Goal: Transaction & Acquisition: Purchase product/service

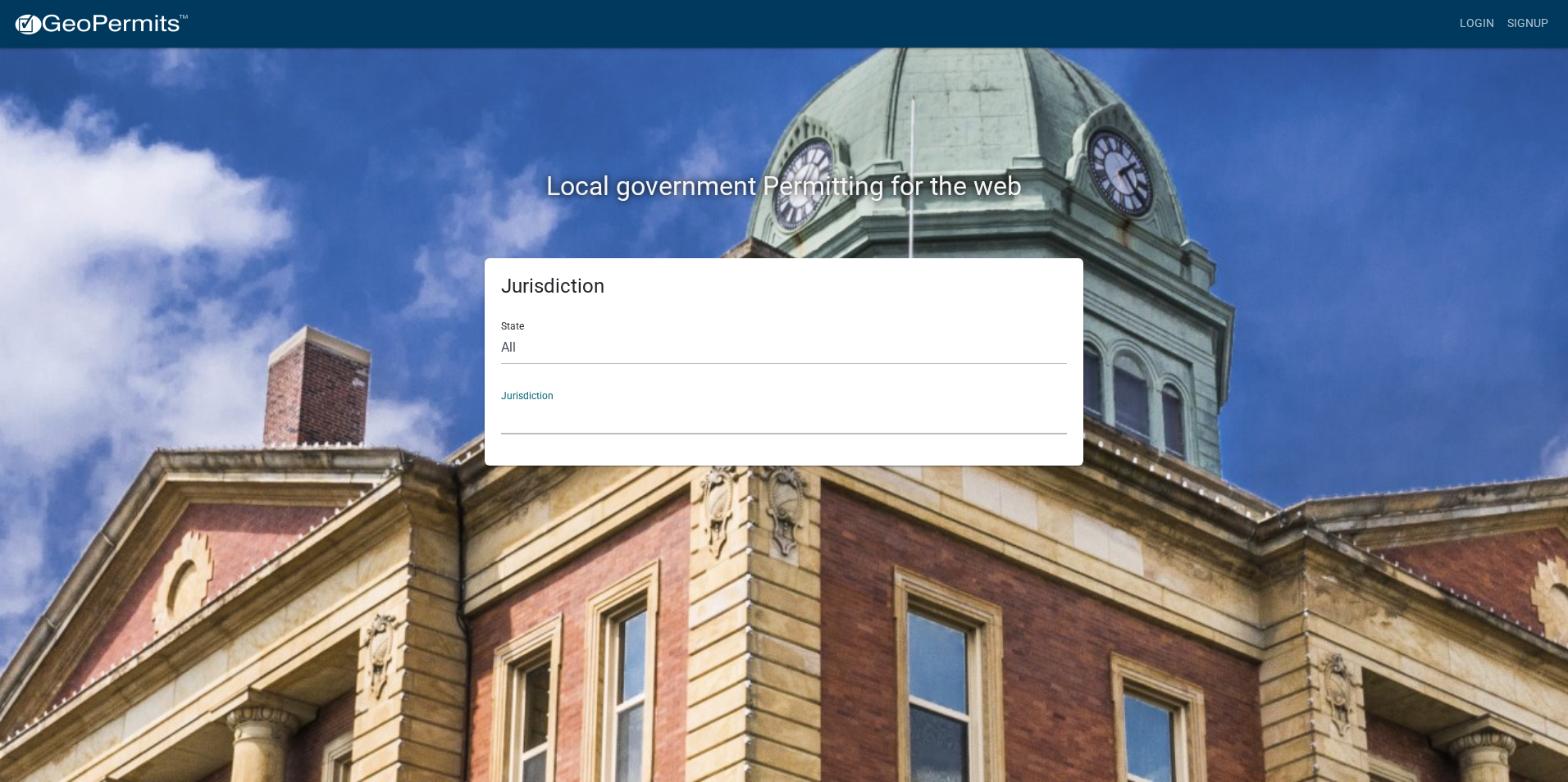
click at [814, 417] on select "[GEOGRAPHIC_DATA], [US_STATE] [GEOGRAPHIC_DATA], [US_STATE][PERSON_NAME][GEOGRA…" at bounding box center [784, 417] width 566 height 34
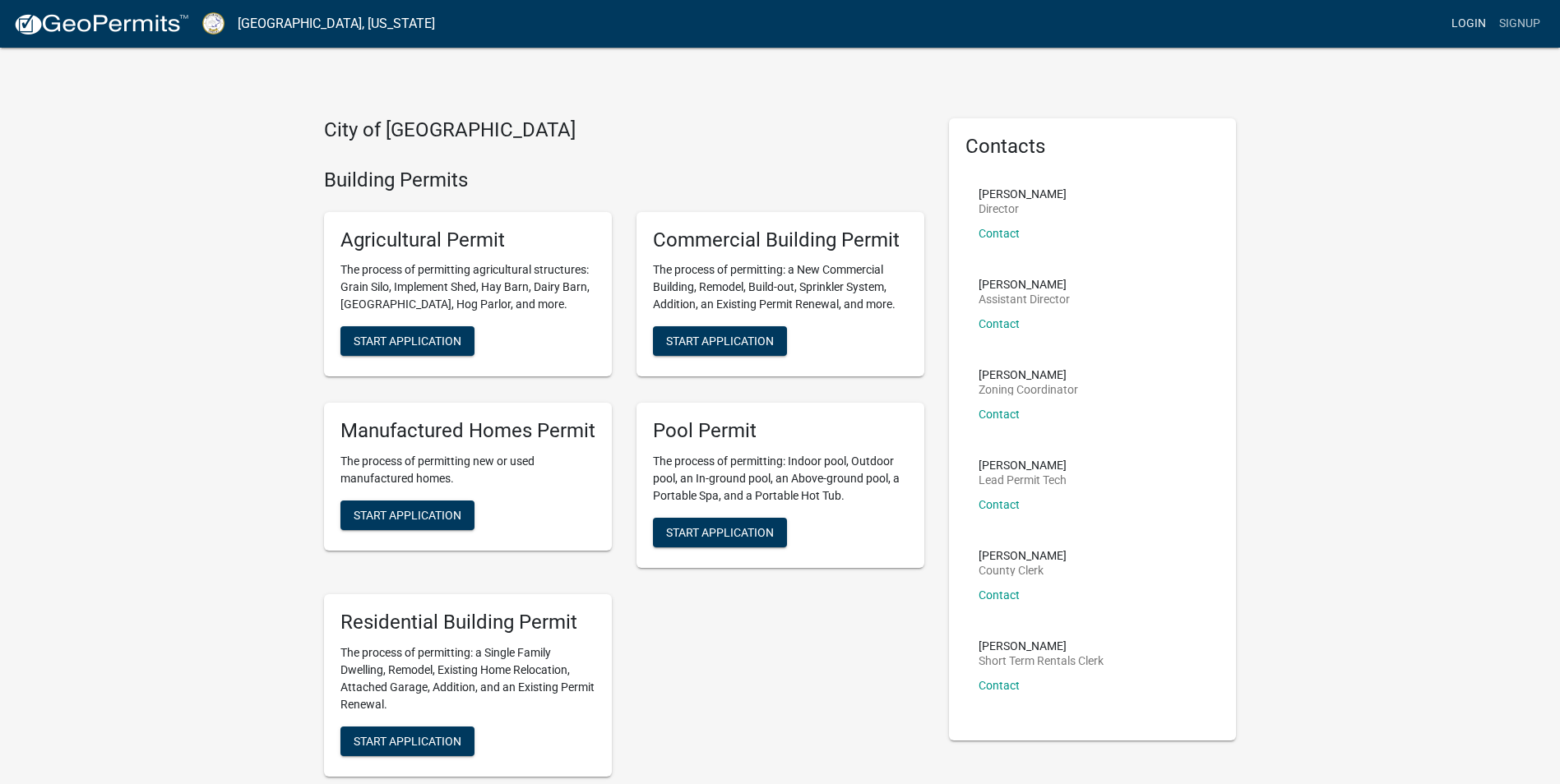
click at [1456, 23] on link "Login" at bounding box center [1468, 23] width 47 height 31
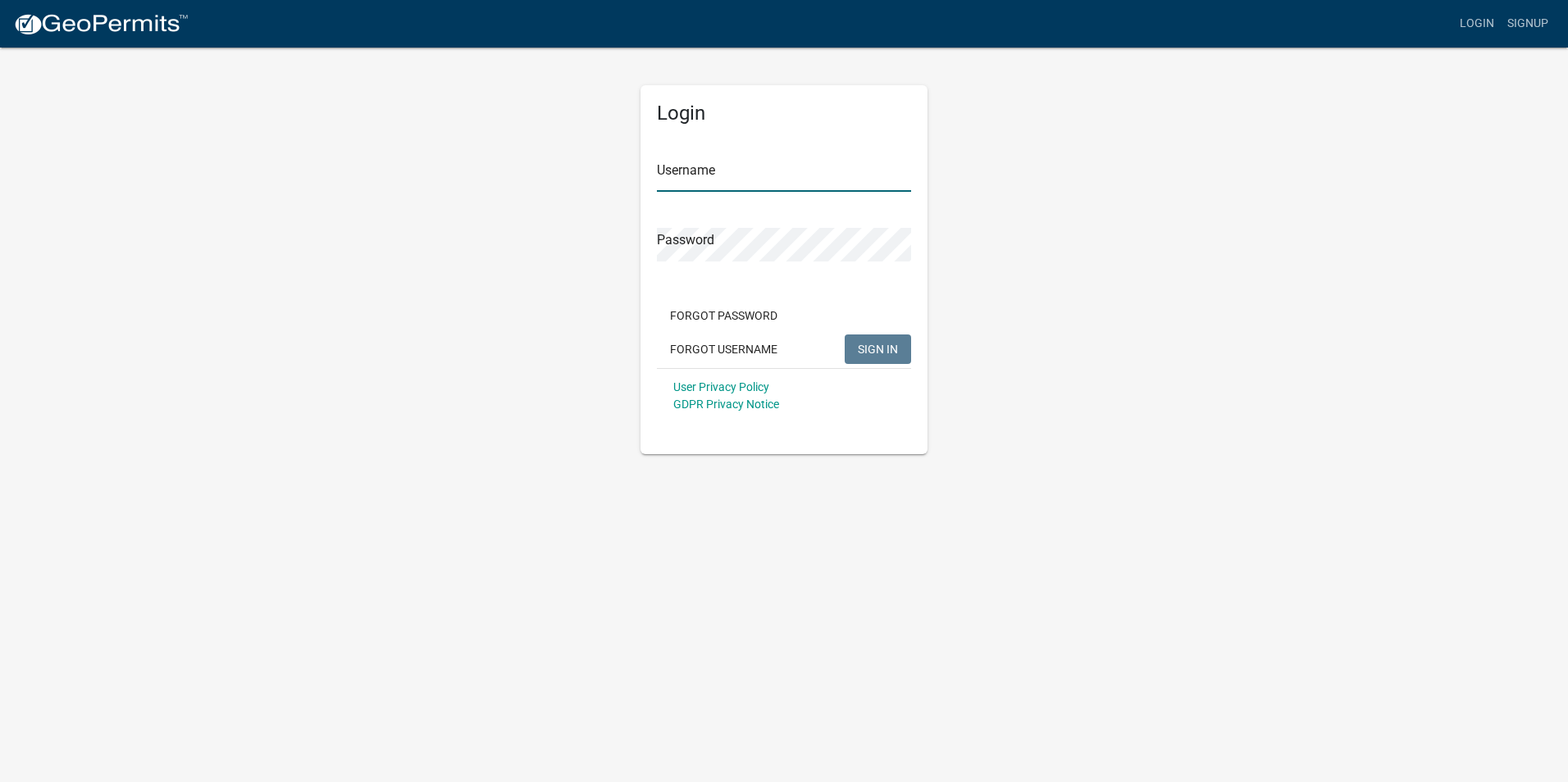
type input "emmelder"
click at [759, 160] on input "emmelder" at bounding box center [783, 175] width 254 height 34
drag, startPoint x: 1221, startPoint y: 344, endPoint x: 1171, endPoint y: 363, distance: 53.5
click at [1221, 344] on div "Login Username emmelder Password Forgot Password Forgot Username SIGN IN User P…" at bounding box center [784, 250] width 935 height 408
click at [884, 347] on span "SIGN IN" at bounding box center [878, 349] width 41 height 14
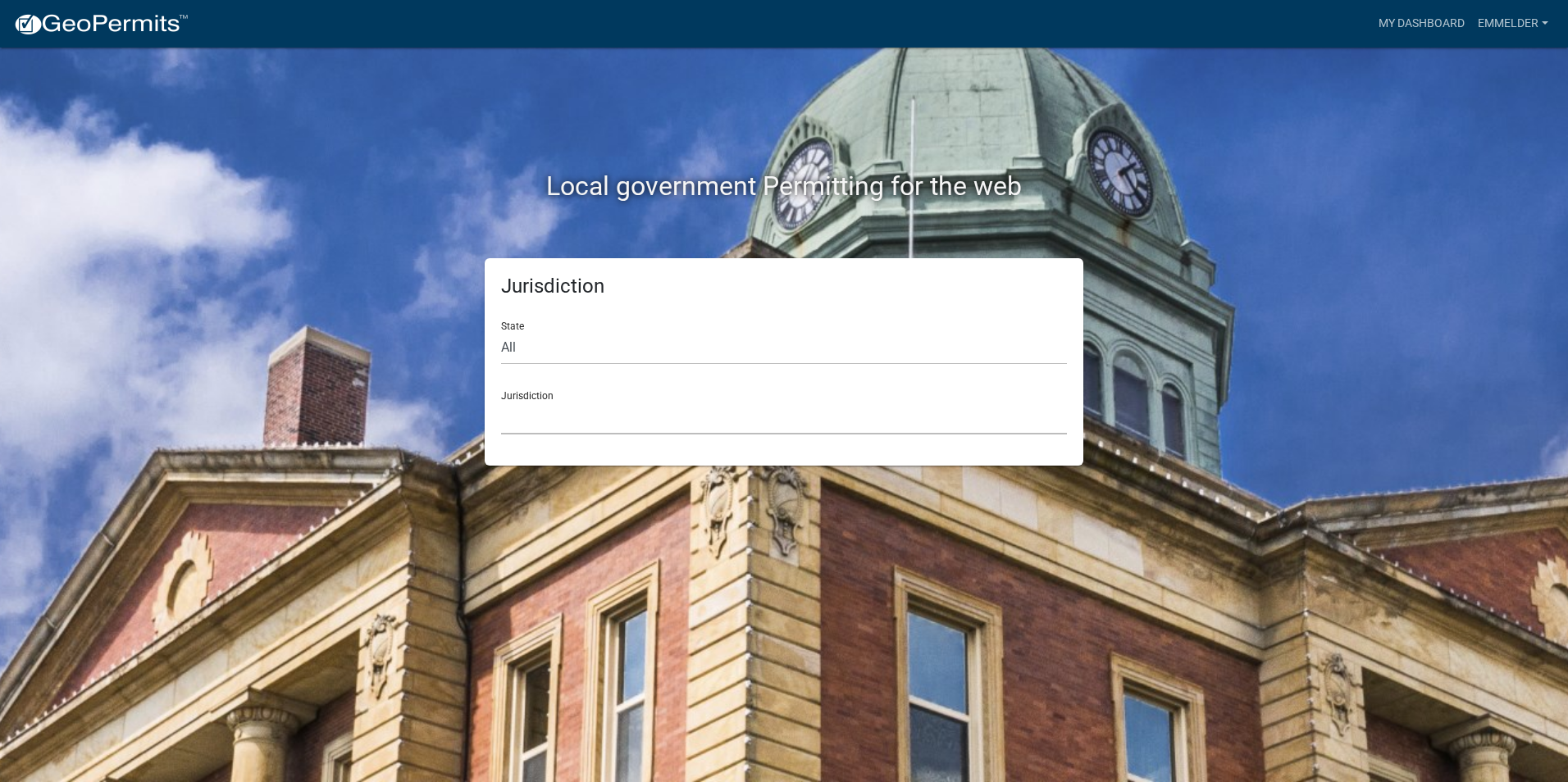
click at [880, 405] on select "[GEOGRAPHIC_DATA], [US_STATE] [GEOGRAPHIC_DATA], [US_STATE][PERSON_NAME][GEOGRA…" at bounding box center [784, 417] width 566 height 34
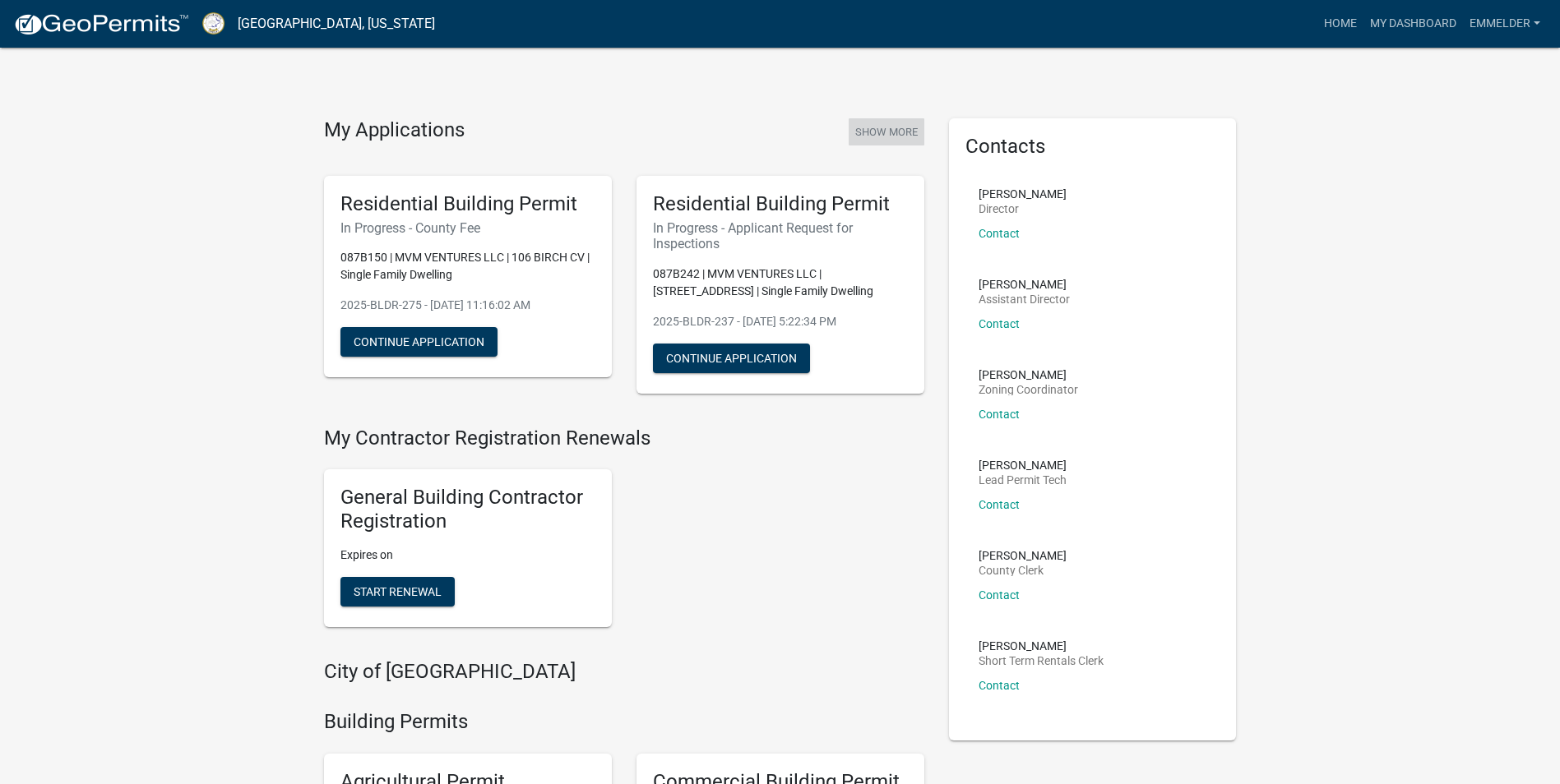
click at [902, 132] on button "Show More" at bounding box center [887, 132] width 76 height 27
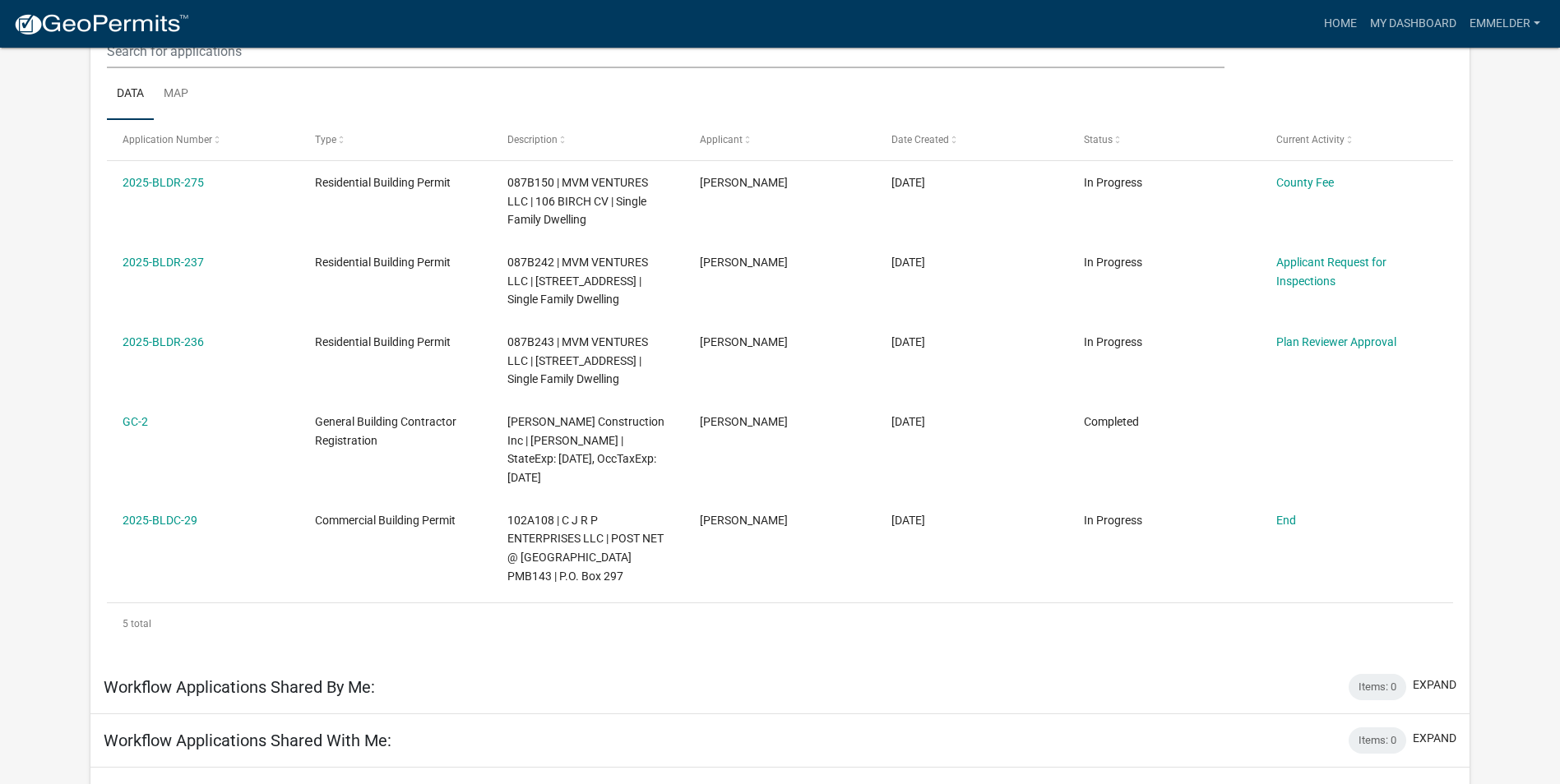
scroll to position [218, 0]
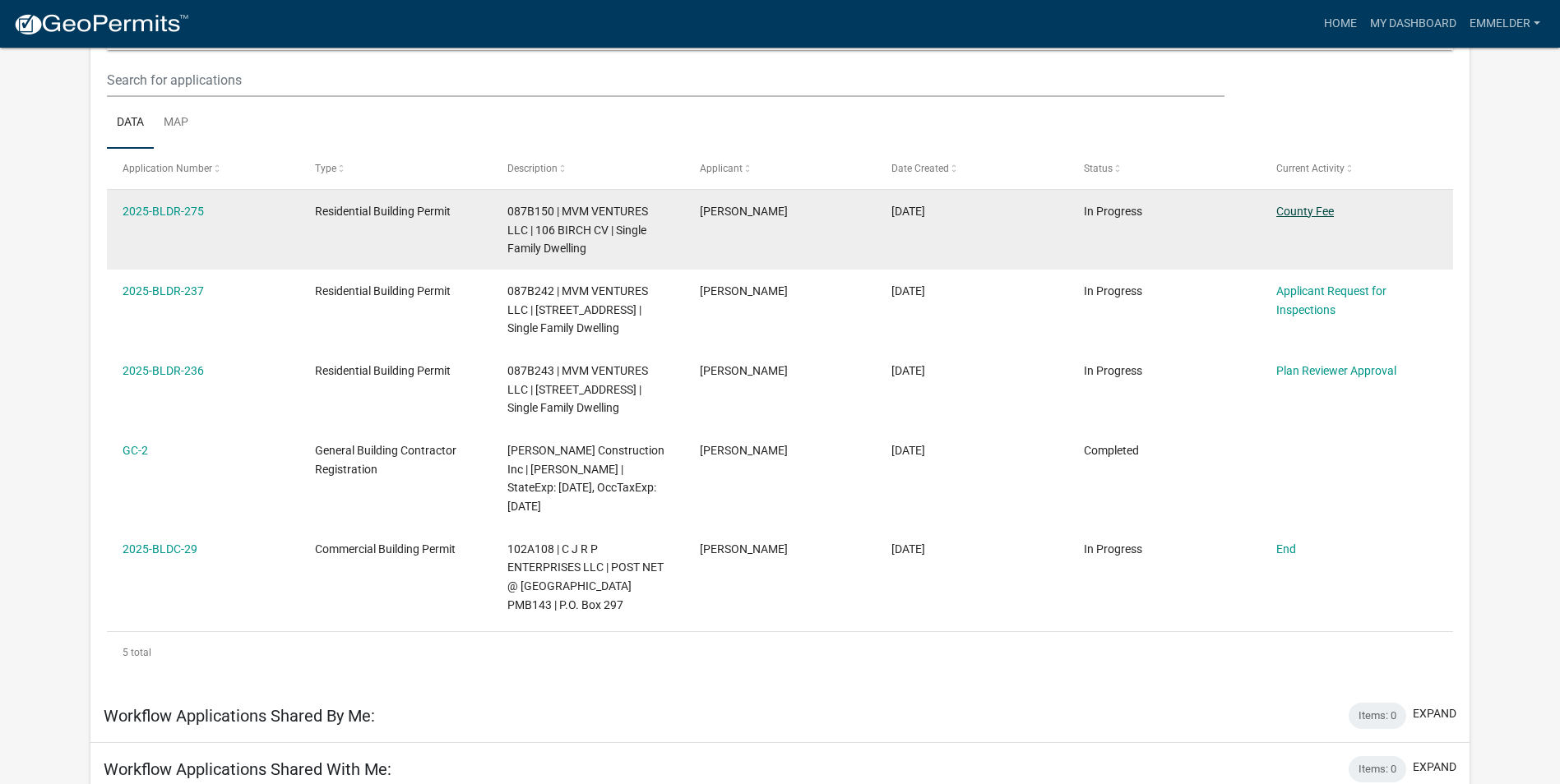
click at [1295, 207] on link "County Fee" at bounding box center [1304, 211] width 57 height 14
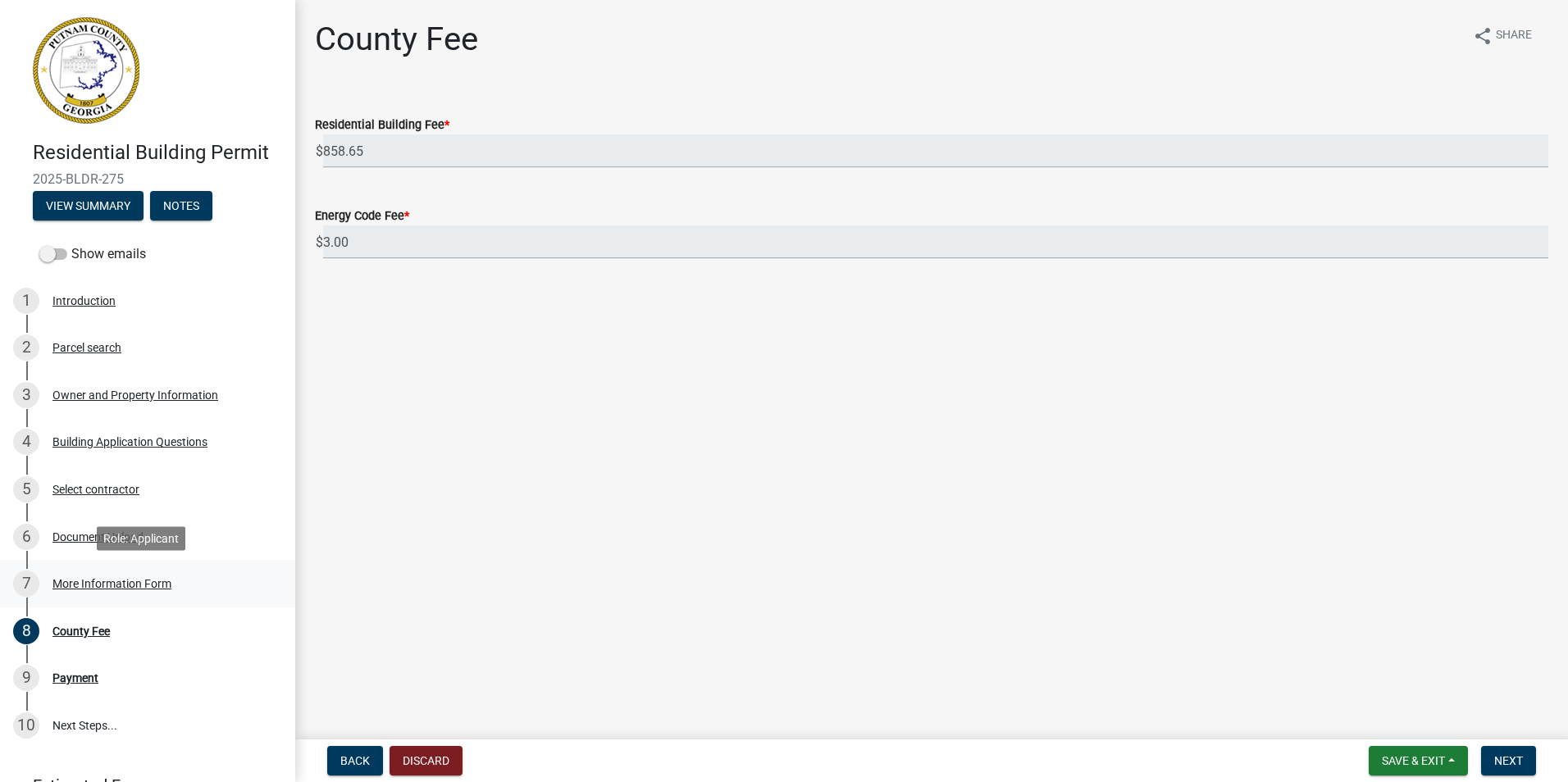
click at [91, 581] on div "More Information Form" at bounding box center [111, 584] width 119 height 12
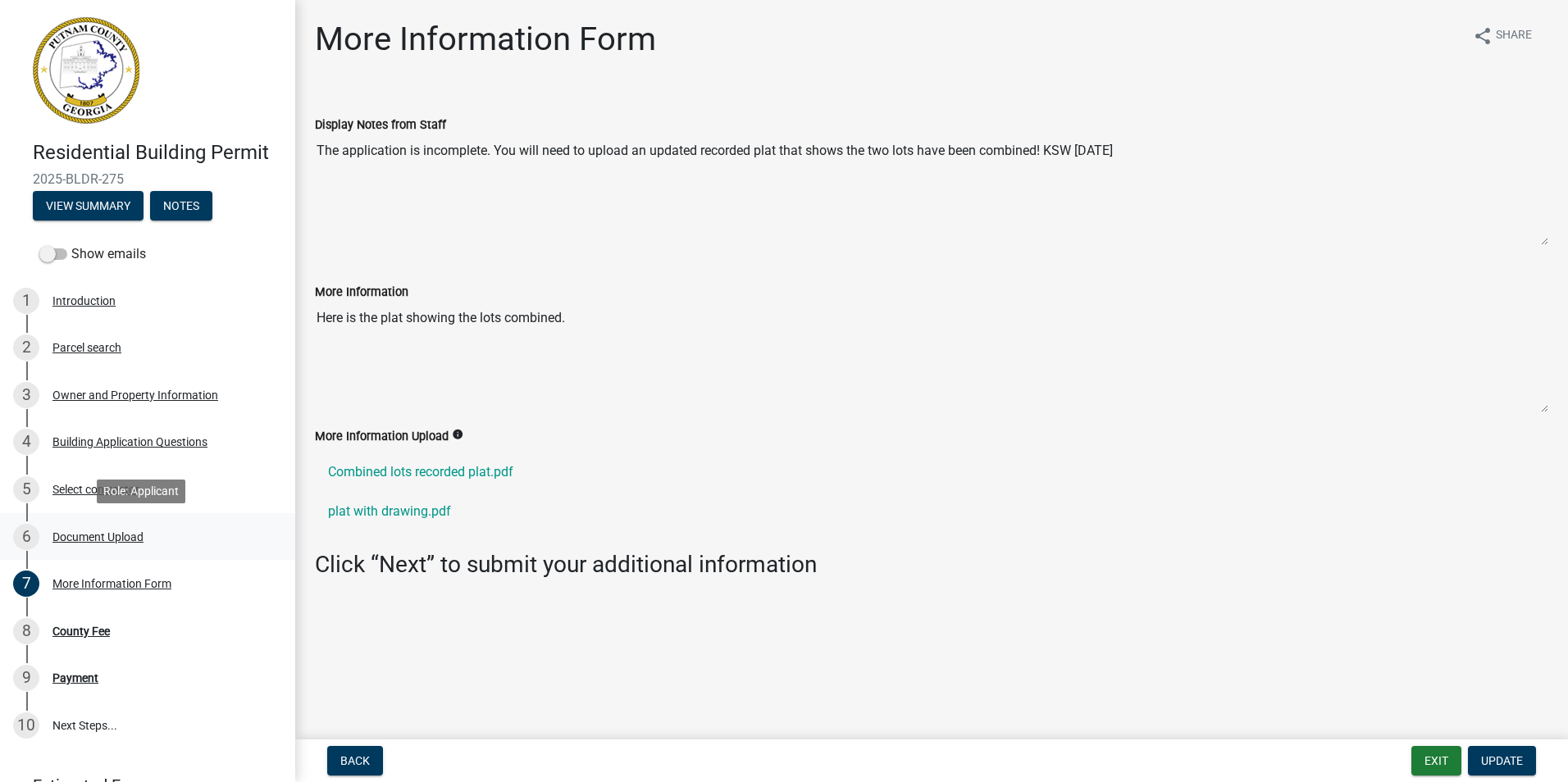
click at [117, 540] on div "Document Upload" at bounding box center [98, 537] width 91 height 12
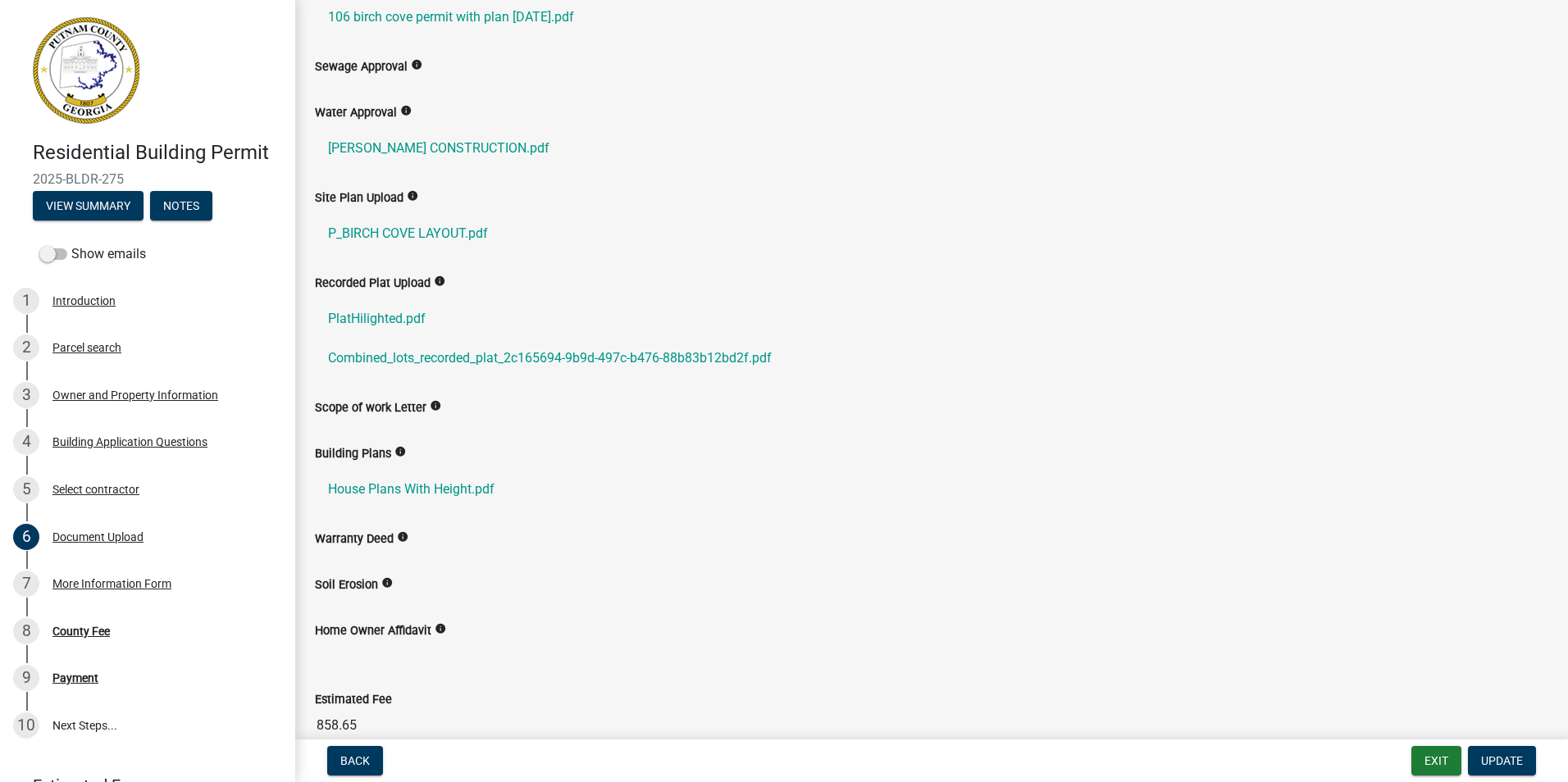
scroll to position [247, 0]
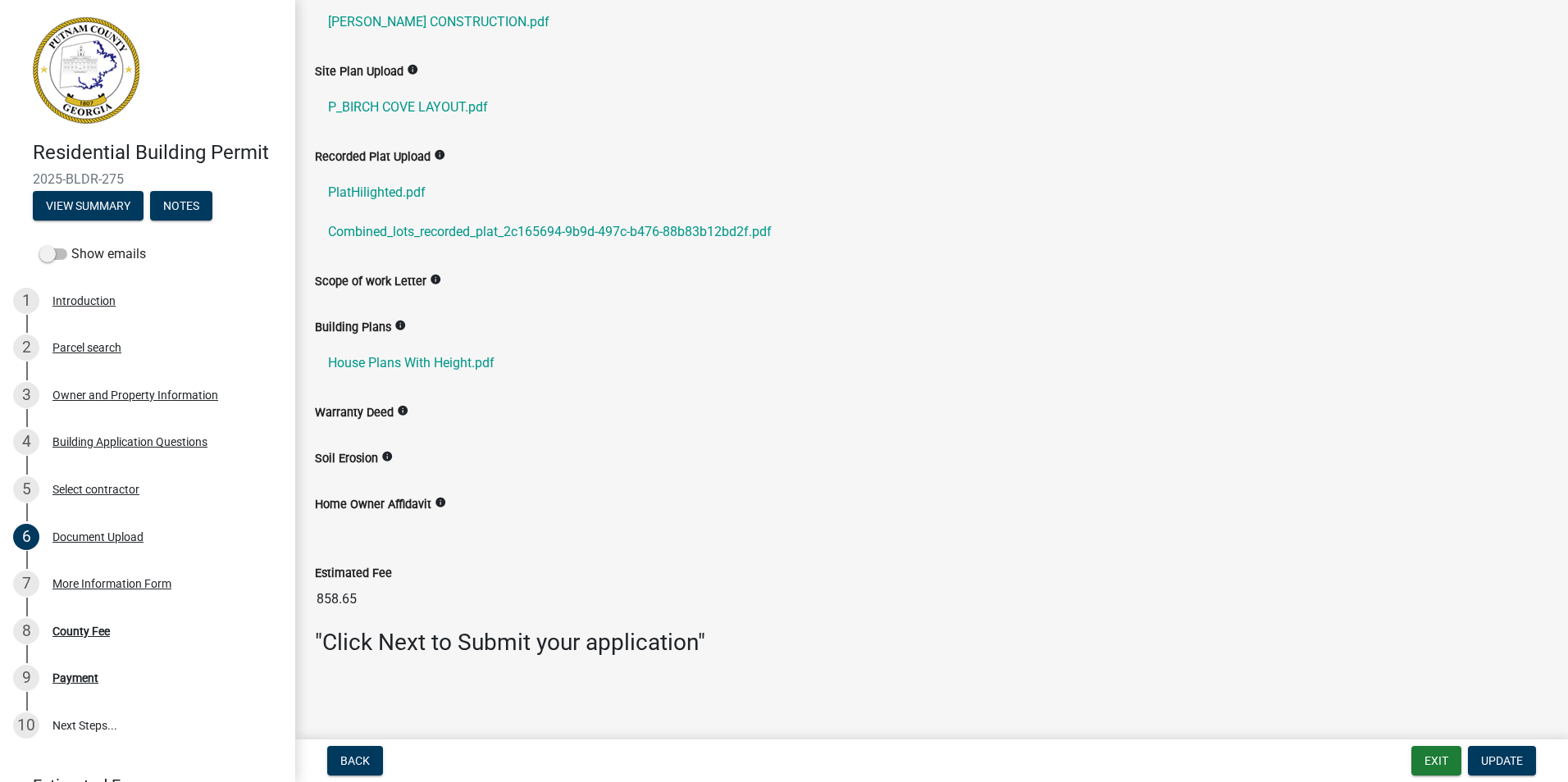
click at [347, 454] on label "Soil Erosion" at bounding box center [346, 460] width 63 height 12
click at [376, 416] on label "Warranty Deed" at bounding box center [354, 413] width 79 height 12
click at [389, 520] on ul at bounding box center [931, 521] width 1233 height 14
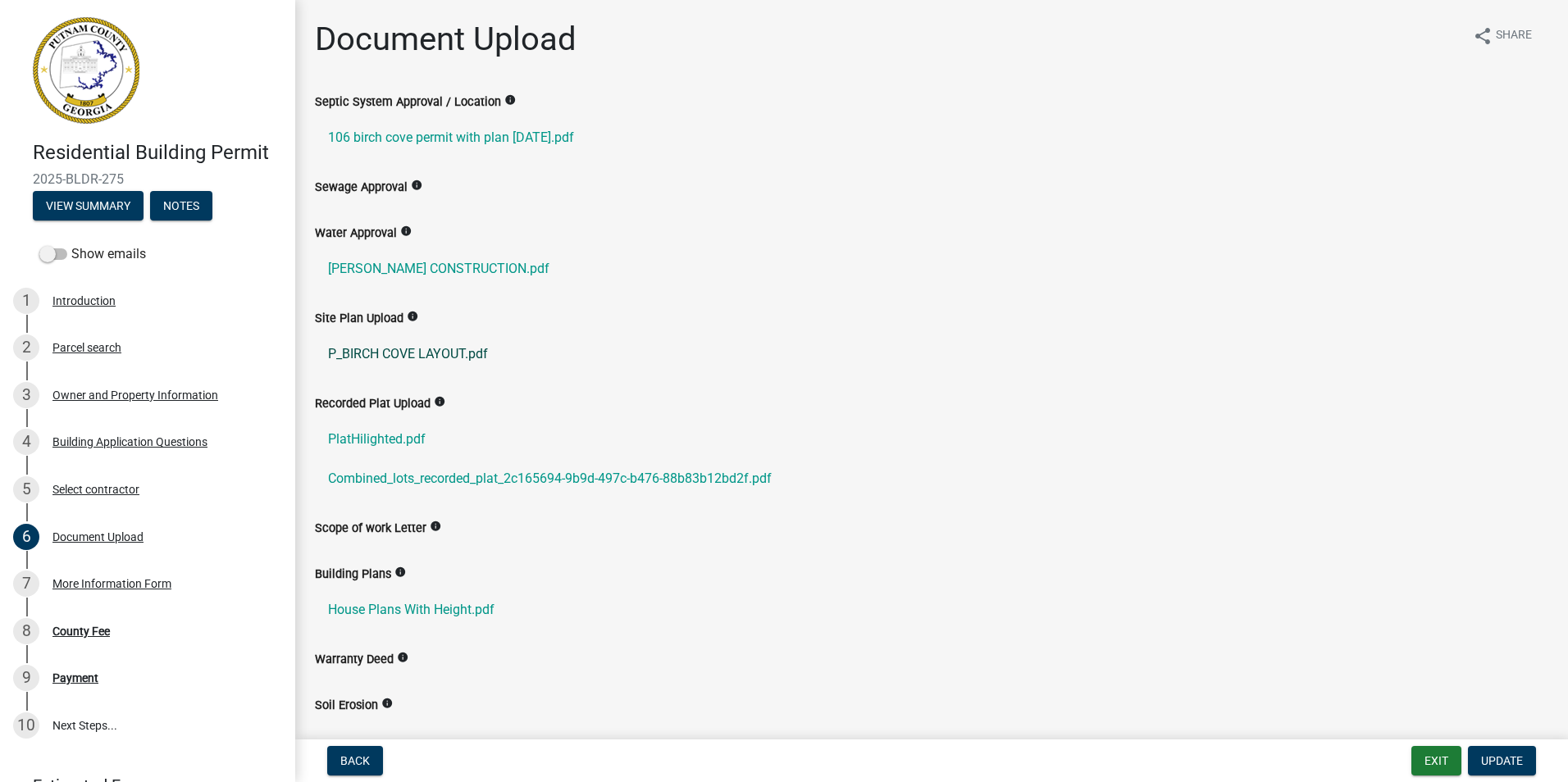
click at [478, 365] on link "P_BIRCH COVE LAYOUT.pdf" at bounding box center [931, 354] width 1233 height 40
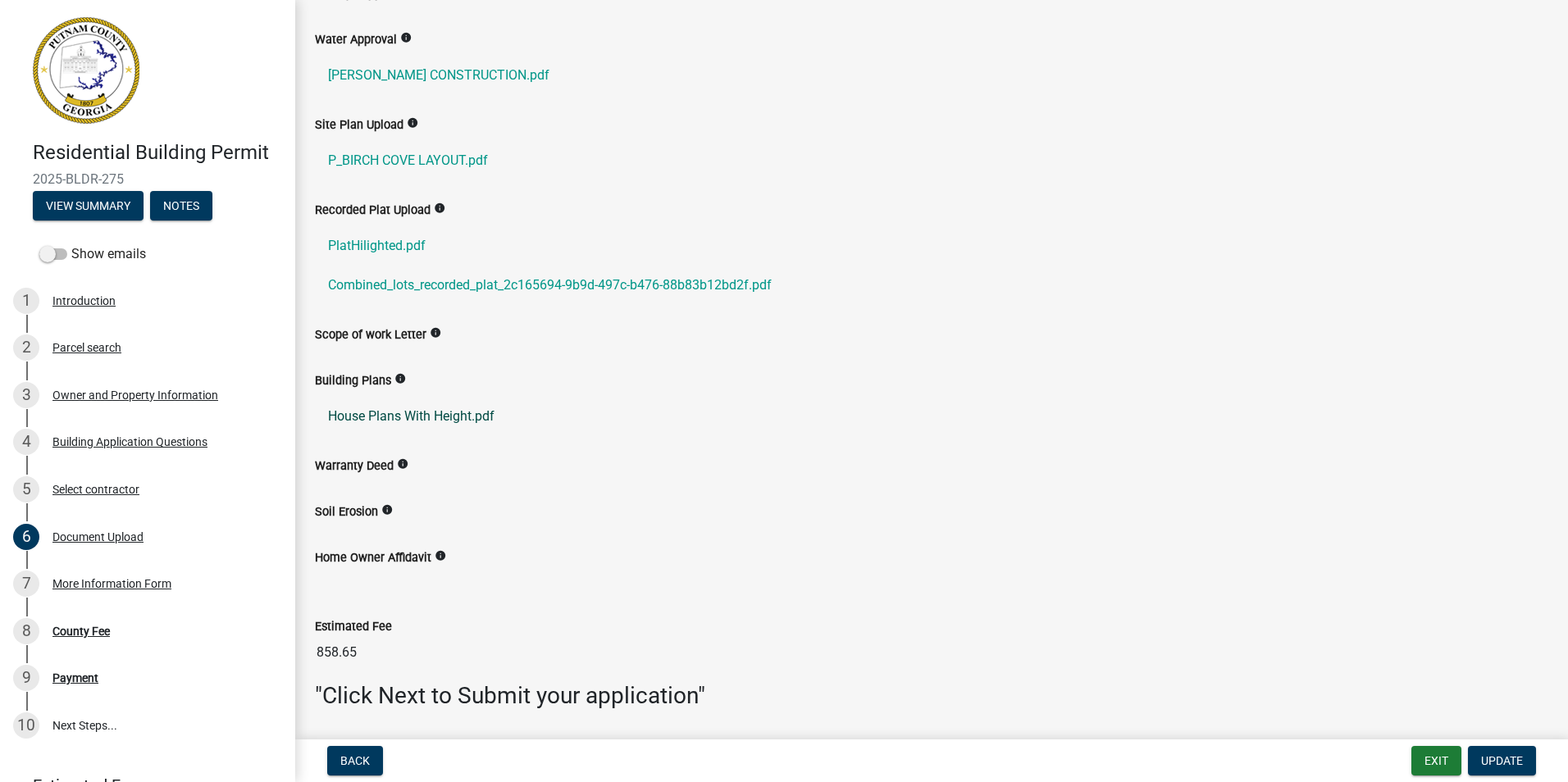
scroll to position [247, 0]
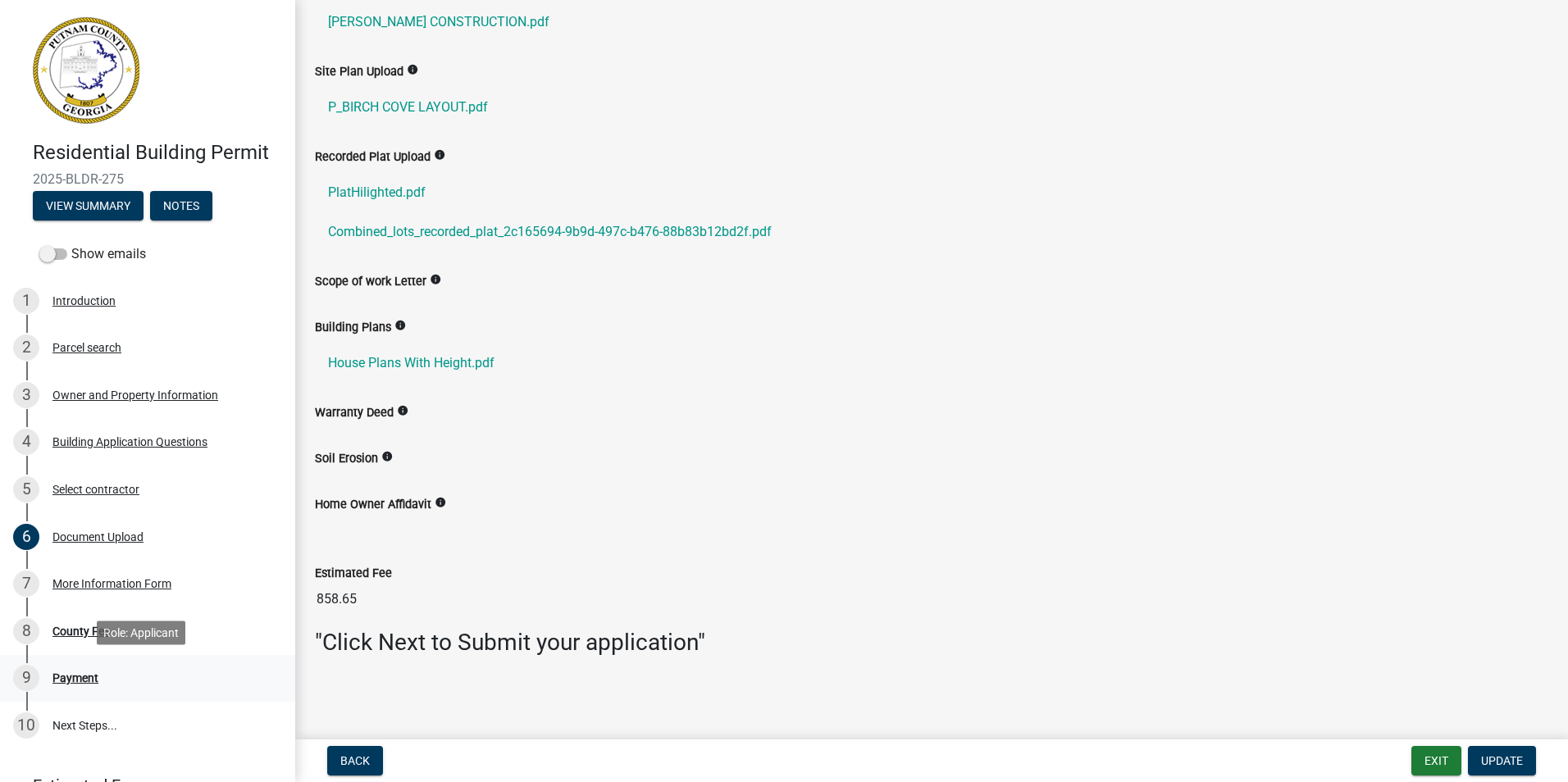
click at [91, 673] on div "Payment" at bounding box center [75, 678] width 46 height 12
click at [81, 684] on div "Payment" at bounding box center [75, 678] width 46 height 12
click at [79, 640] on div "8 County Fee" at bounding box center [141, 630] width 256 height 26
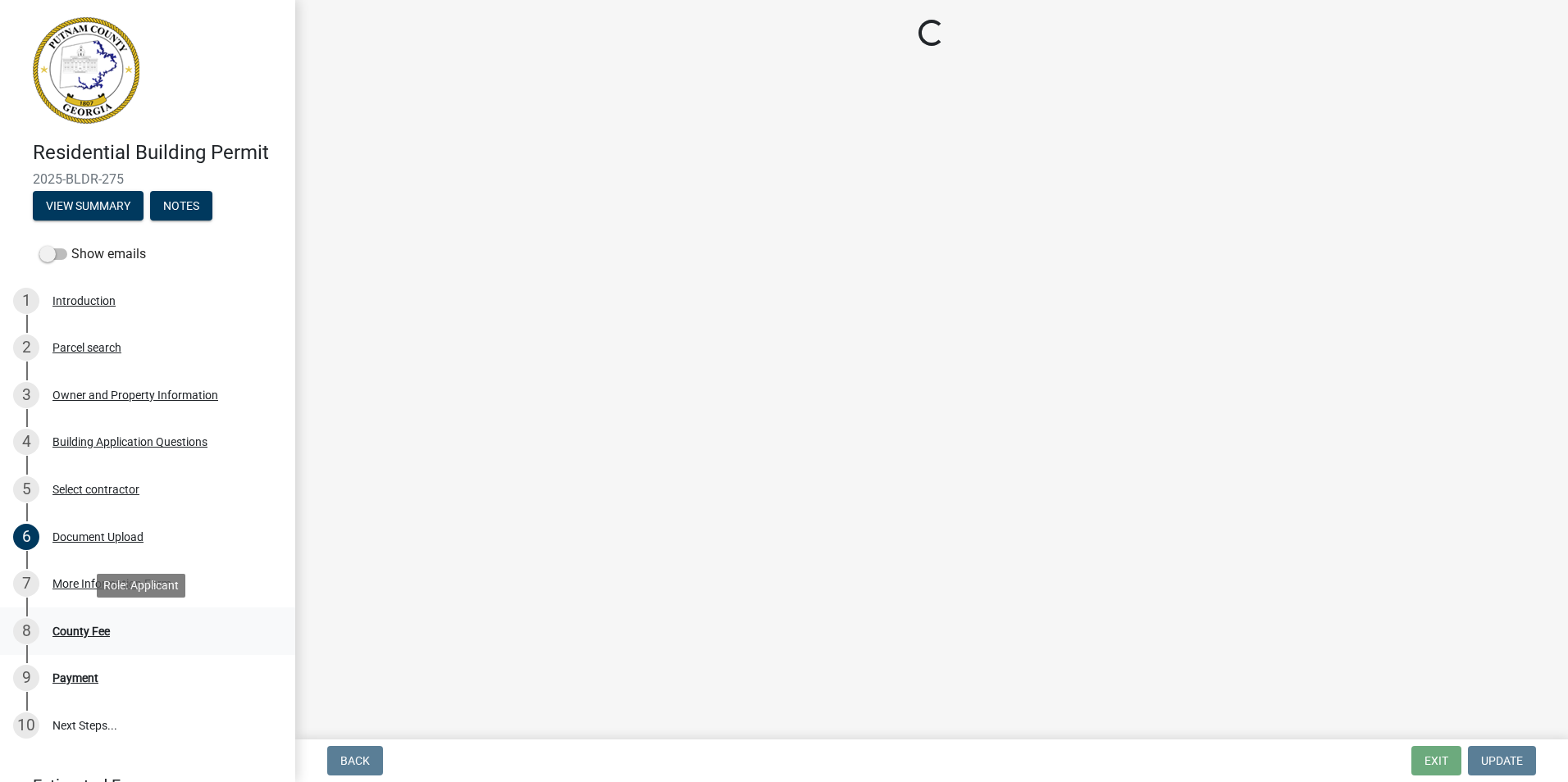
scroll to position [0, 0]
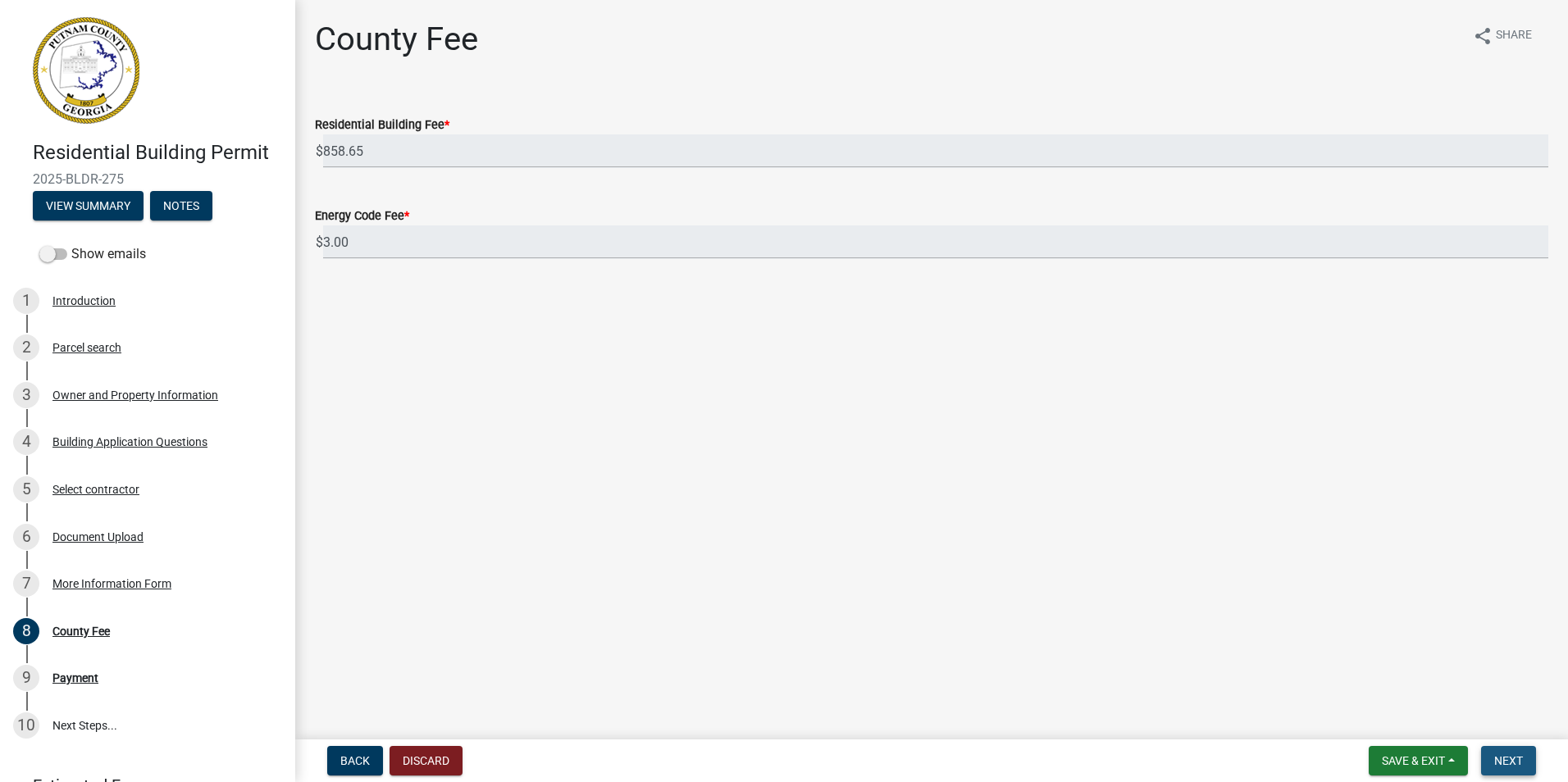
click at [1516, 751] on button "Next" at bounding box center [1508, 761] width 55 height 30
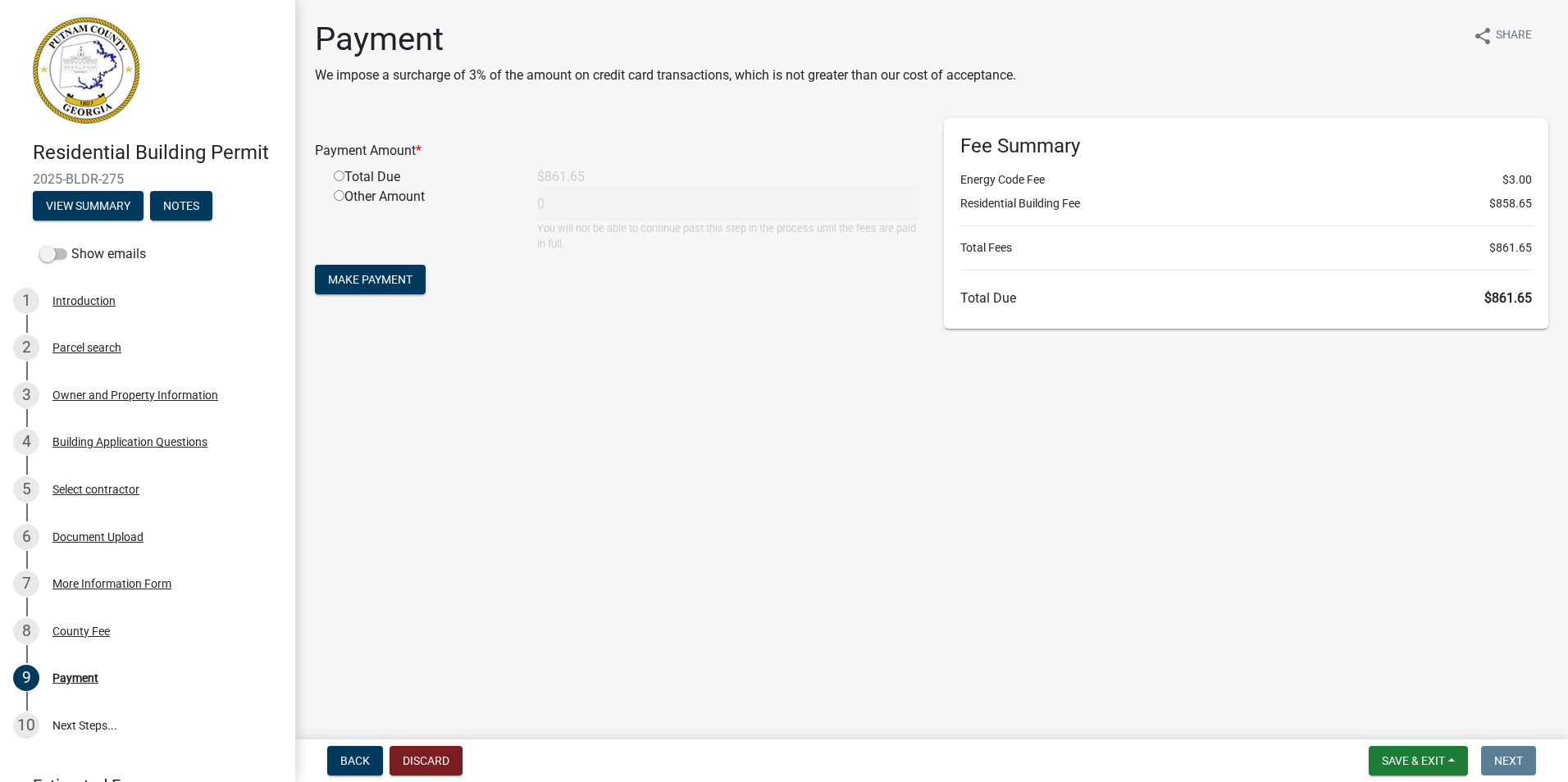
click at [335, 176] on input "radio" at bounding box center [339, 176] width 11 height 11
radio input "true"
type input "861.65"
click at [361, 281] on span "Make Payment" at bounding box center [370, 280] width 84 height 14
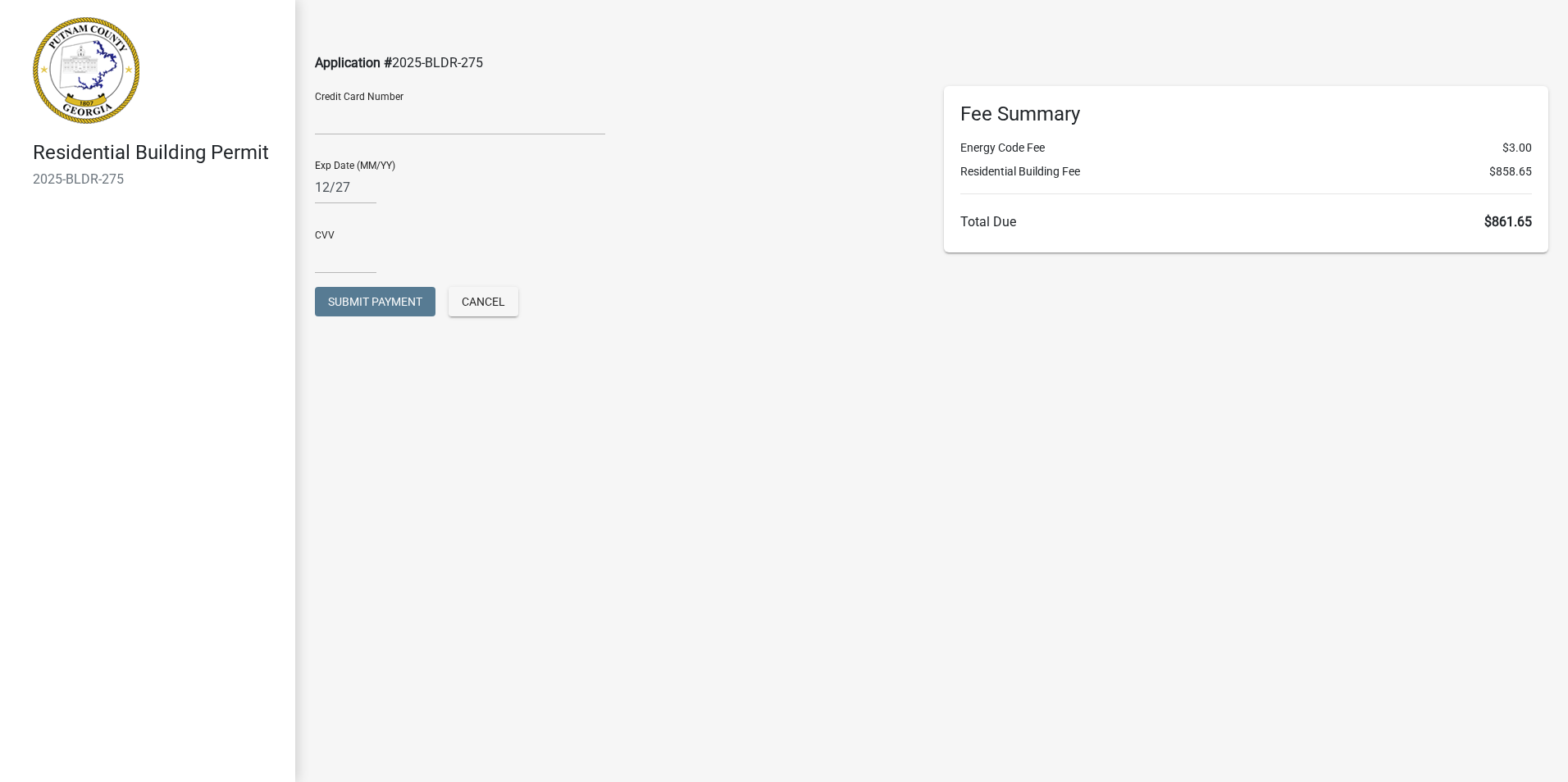
click at [793, 166] on div "Exp Date (MM/YY) 12/27" at bounding box center [617, 176] width 604 height 57
drag, startPoint x: 350, startPoint y: 182, endPoint x: 258, endPoint y: 183, distance: 92.0
click at [258, 183] on div "Residential Building Permit 2025-BLDR-275 Application # 2025-BLDR-275 Credit Ca…" at bounding box center [784, 391] width 1568 height 782
type input "07/30"
click at [350, 266] on input "text" at bounding box center [346, 257] width 62 height 34
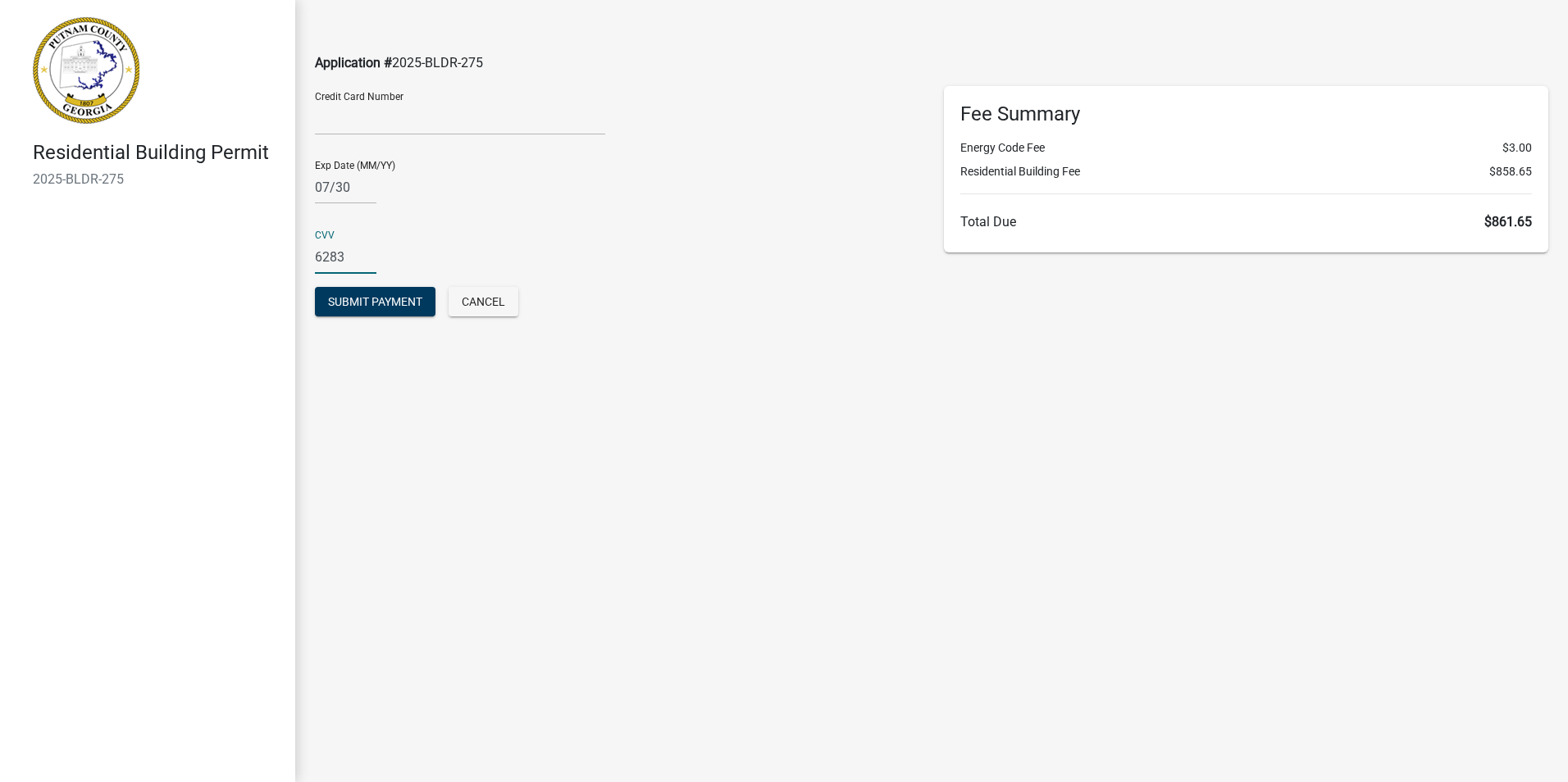
type input "6283"
drag, startPoint x: 994, startPoint y: 405, endPoint x: 981, endPoint y: 405, distance: 13.0
click at [981, 405] on main "Application # 2025-BLDR-275 Credit Card Number Exp Date (MM/YY) [CREDIT_CARD_DA…" at bounding box center [932, 366] width 1273 height 733
click at [395, 302] on span "Submit Payment" at bounding box center [376, 302] width 95 height 14
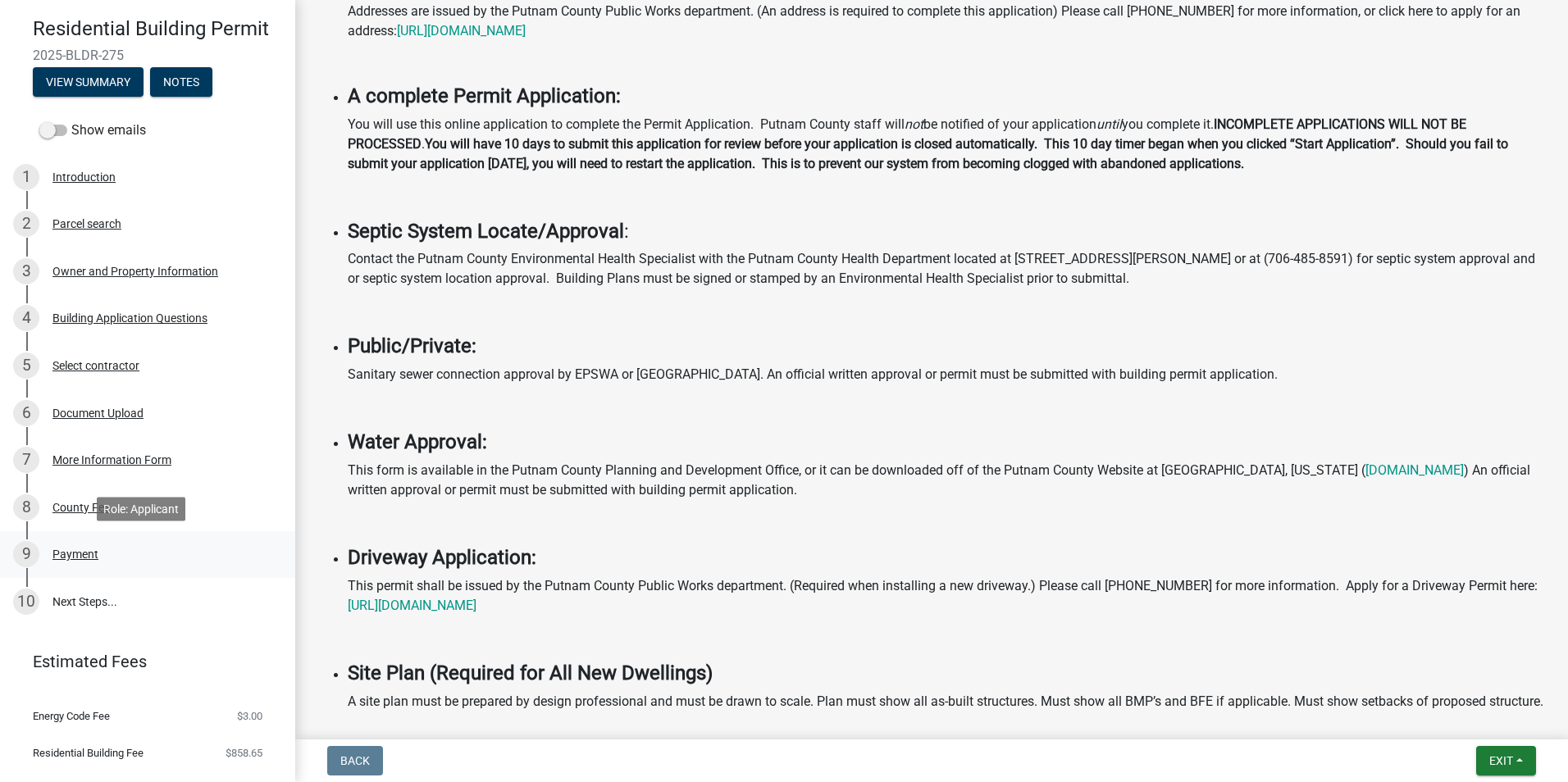
scroll to position [155, 0]
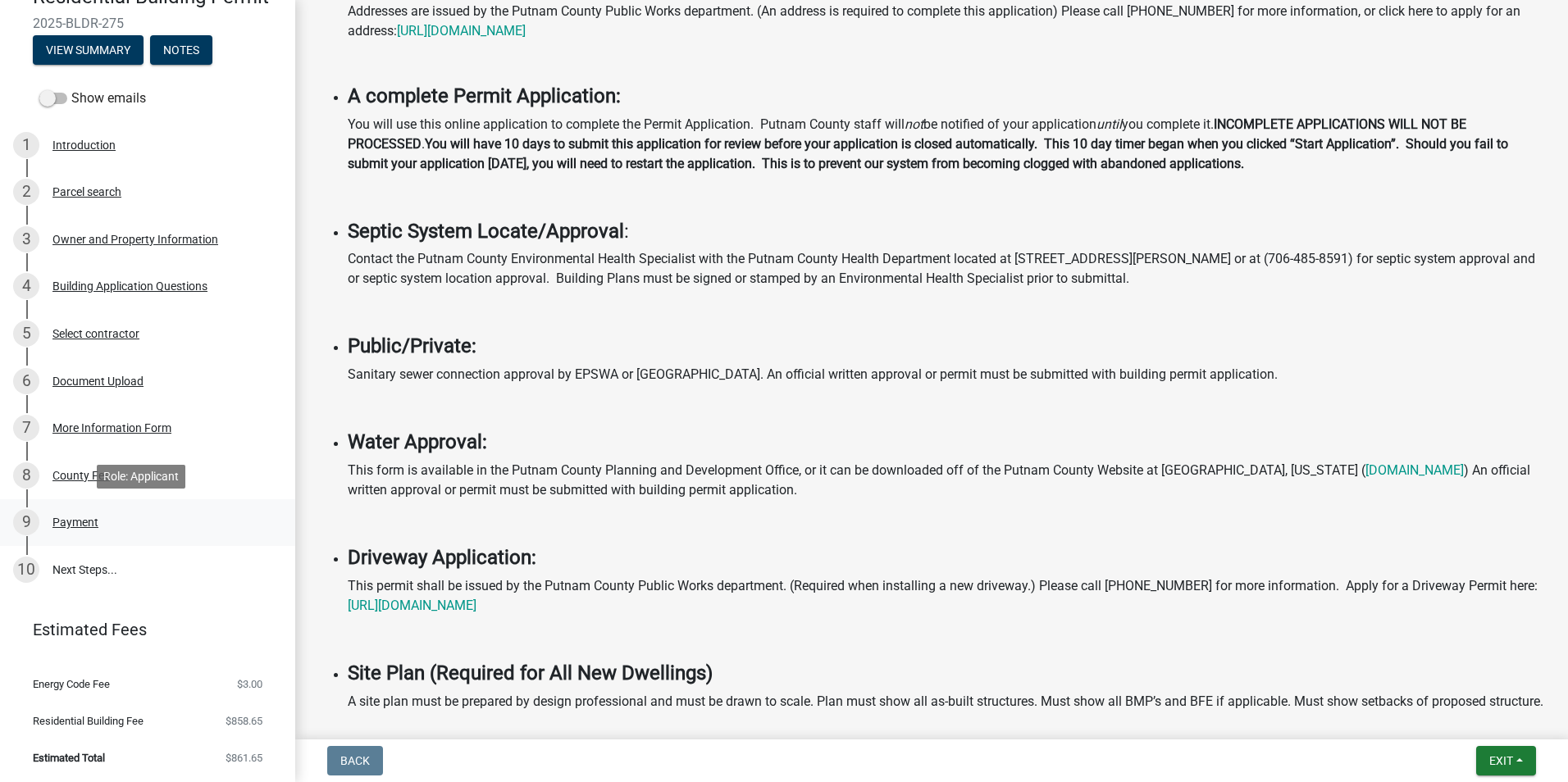
click at [100, 512] on div "9 Payment" at bounding box center [141, 521] width 256 height 26
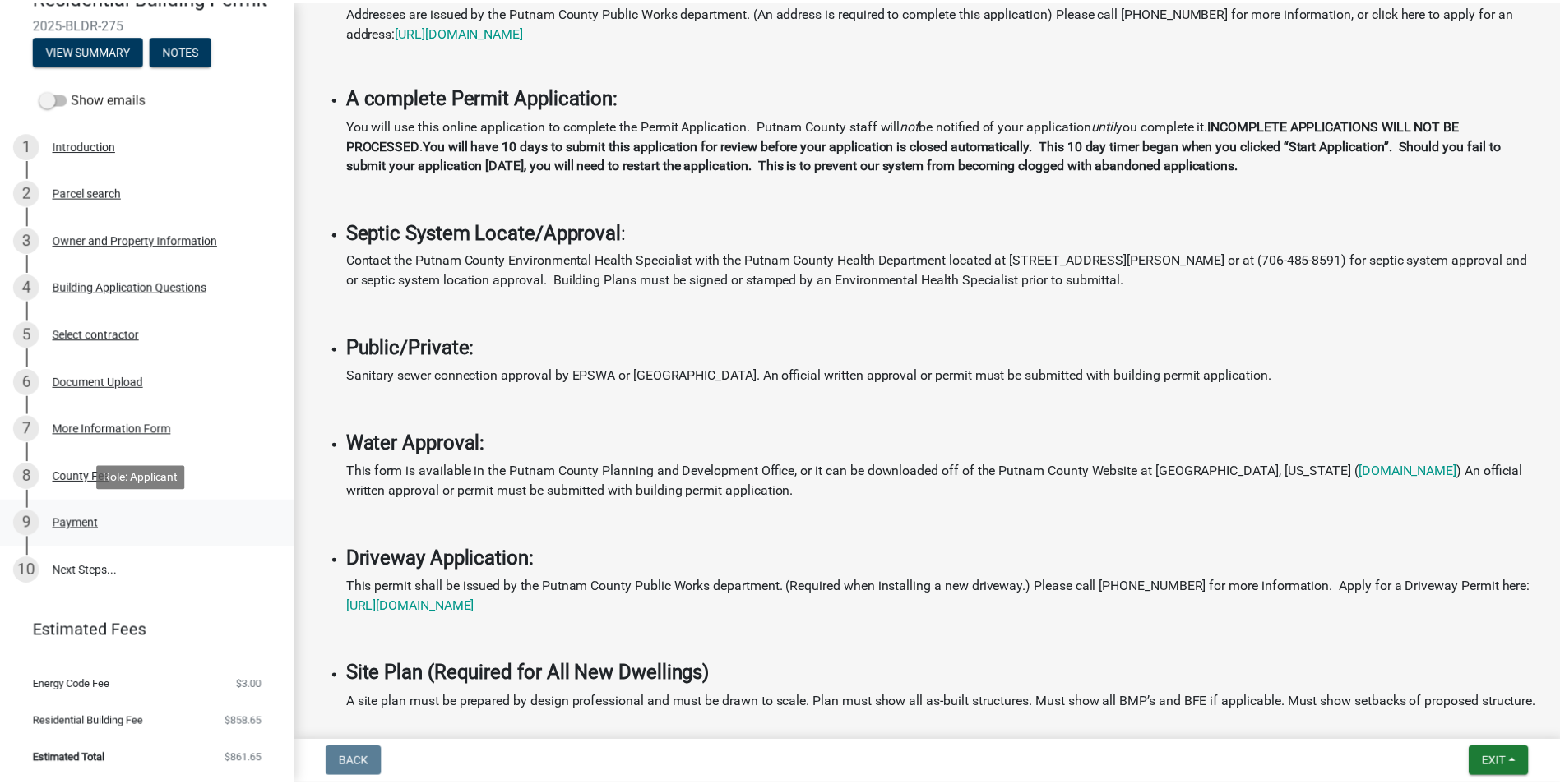
scroll to position [0, 0]
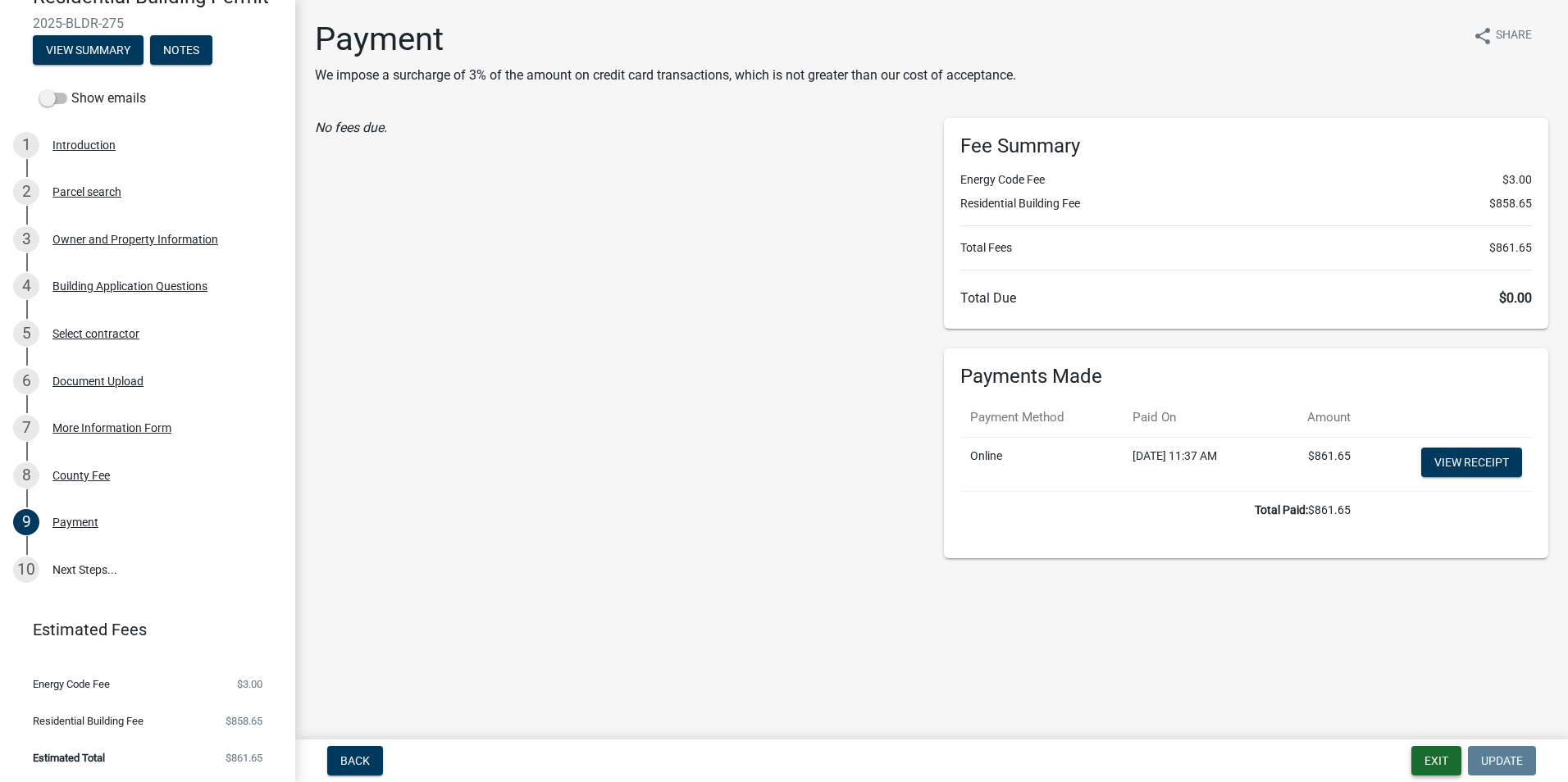
click at [1432, 760] on button "Exit" at bounding box center [1437, 761] width 50 height 30
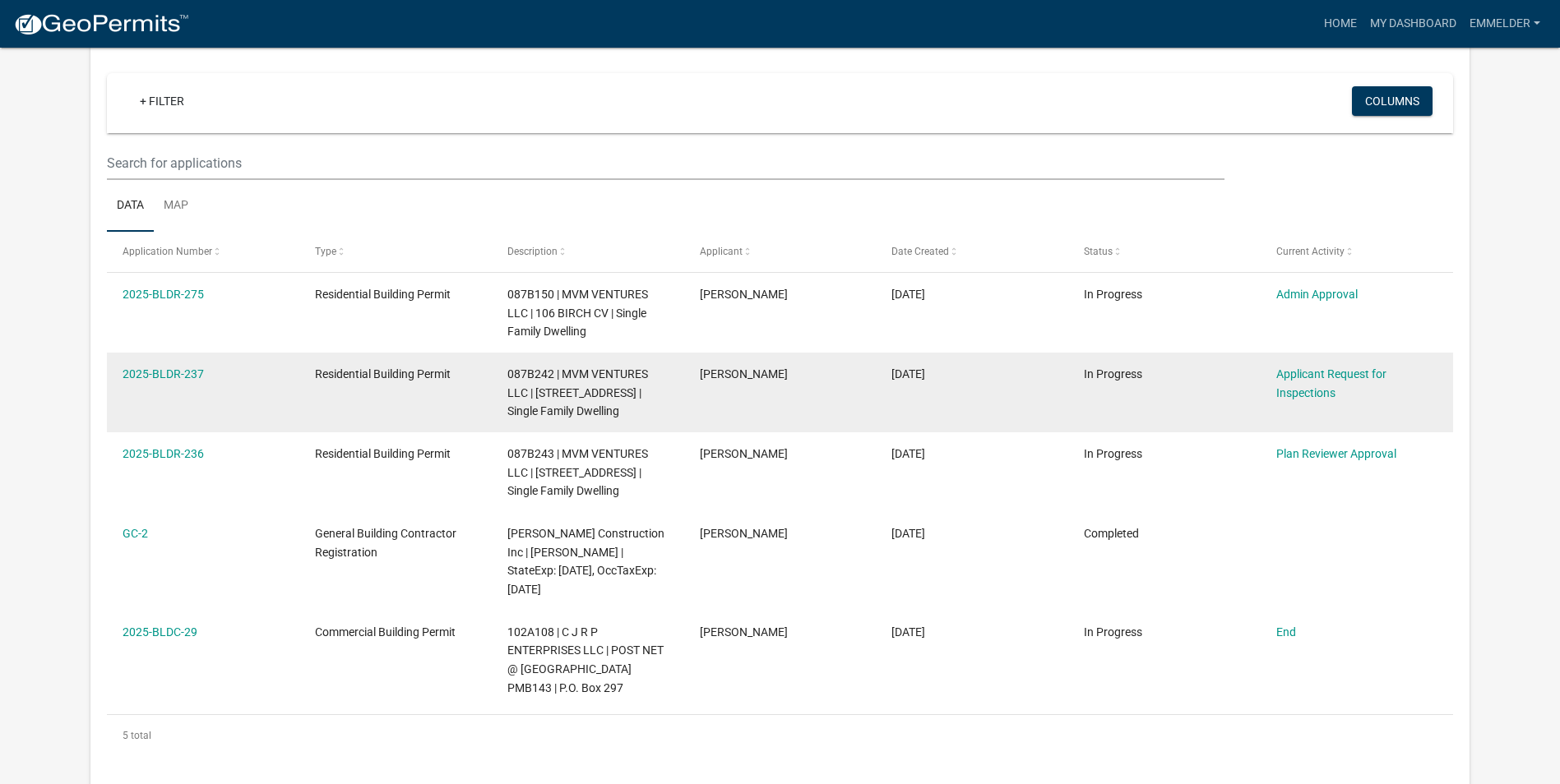
scroll to position [165, 0]
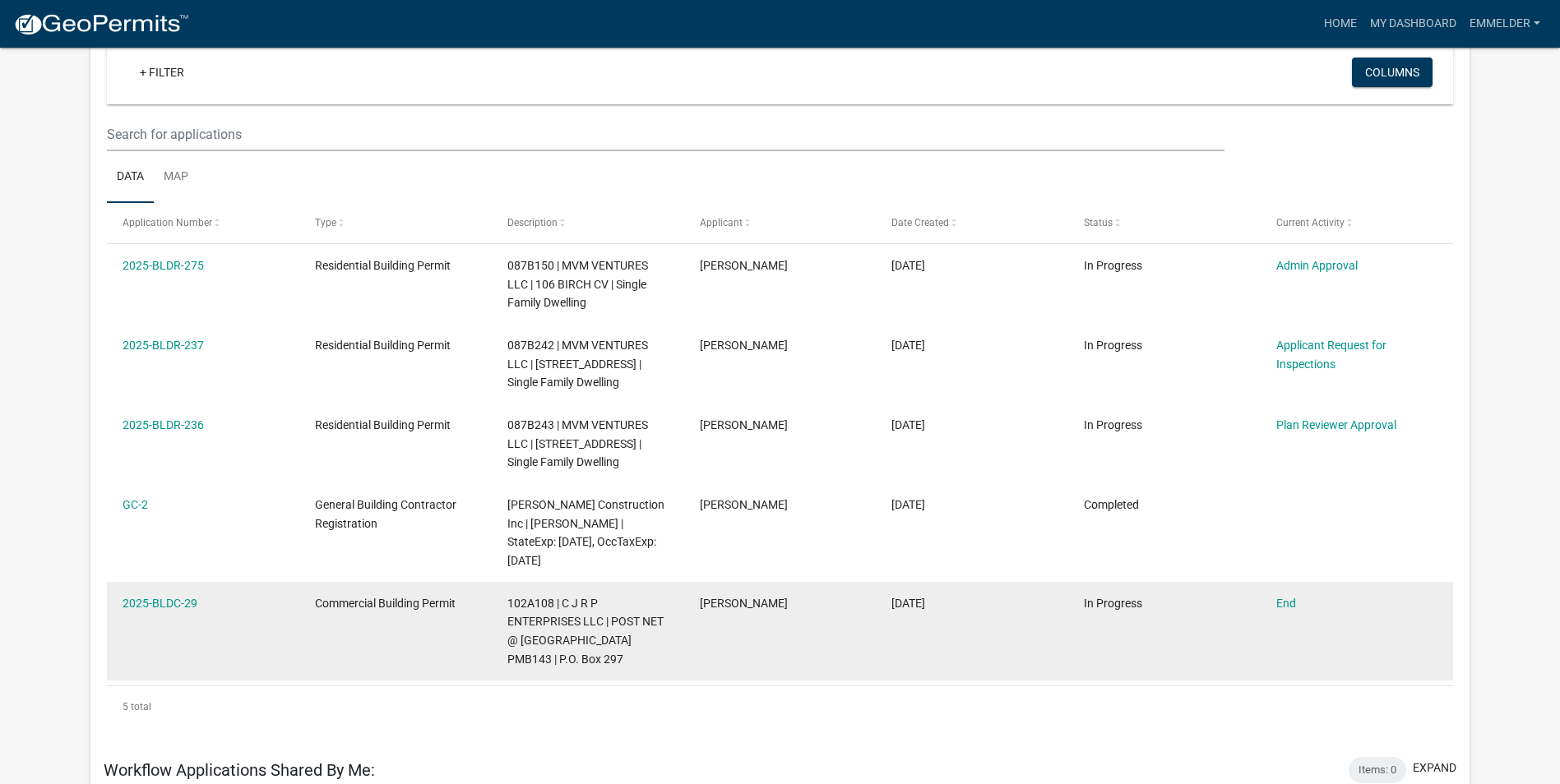
scroll to position [165, 0]
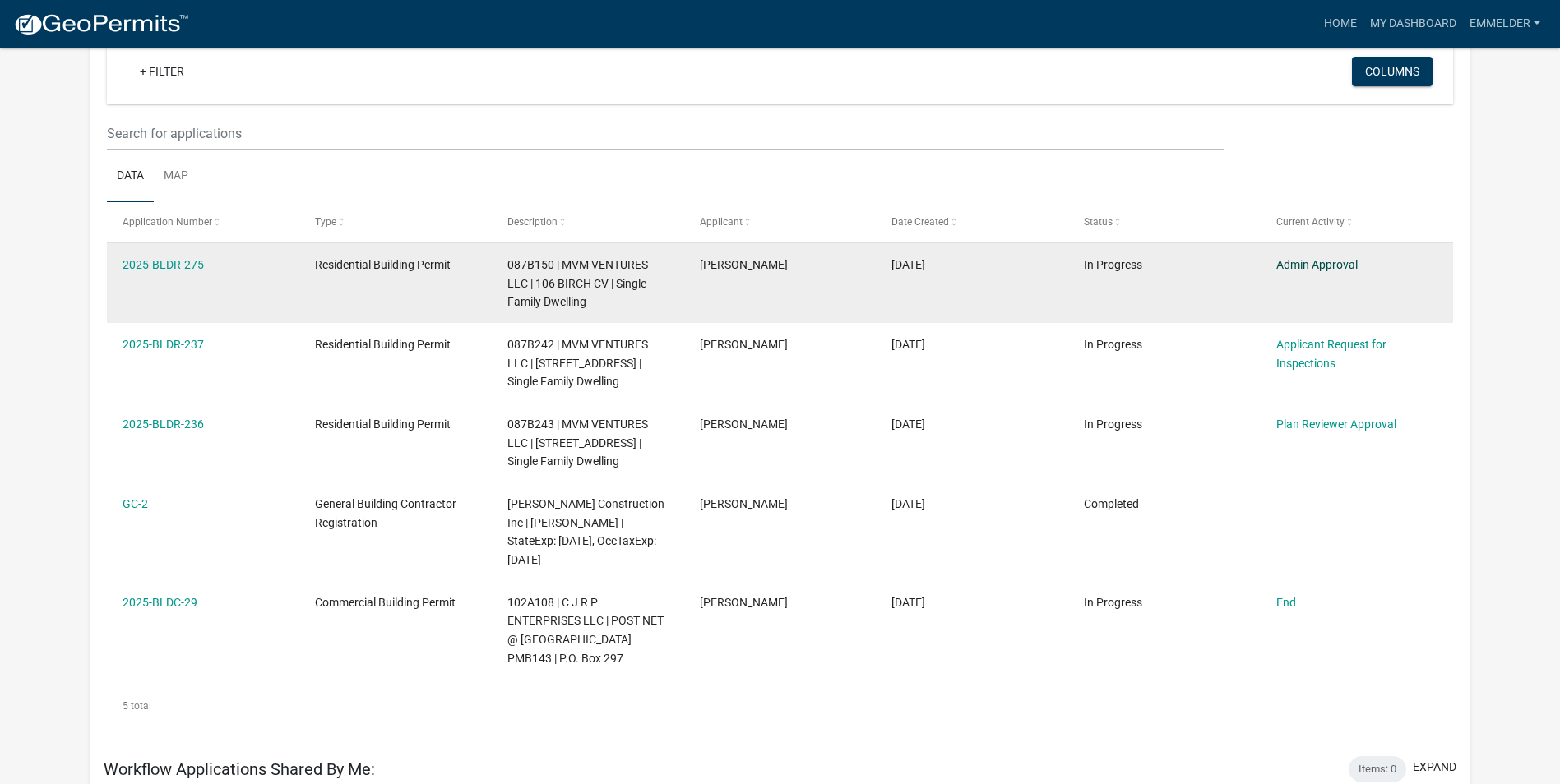
click at [1293, 260] on link "Admin Approval" at bounding box center [1317, 265] width 81 height 14
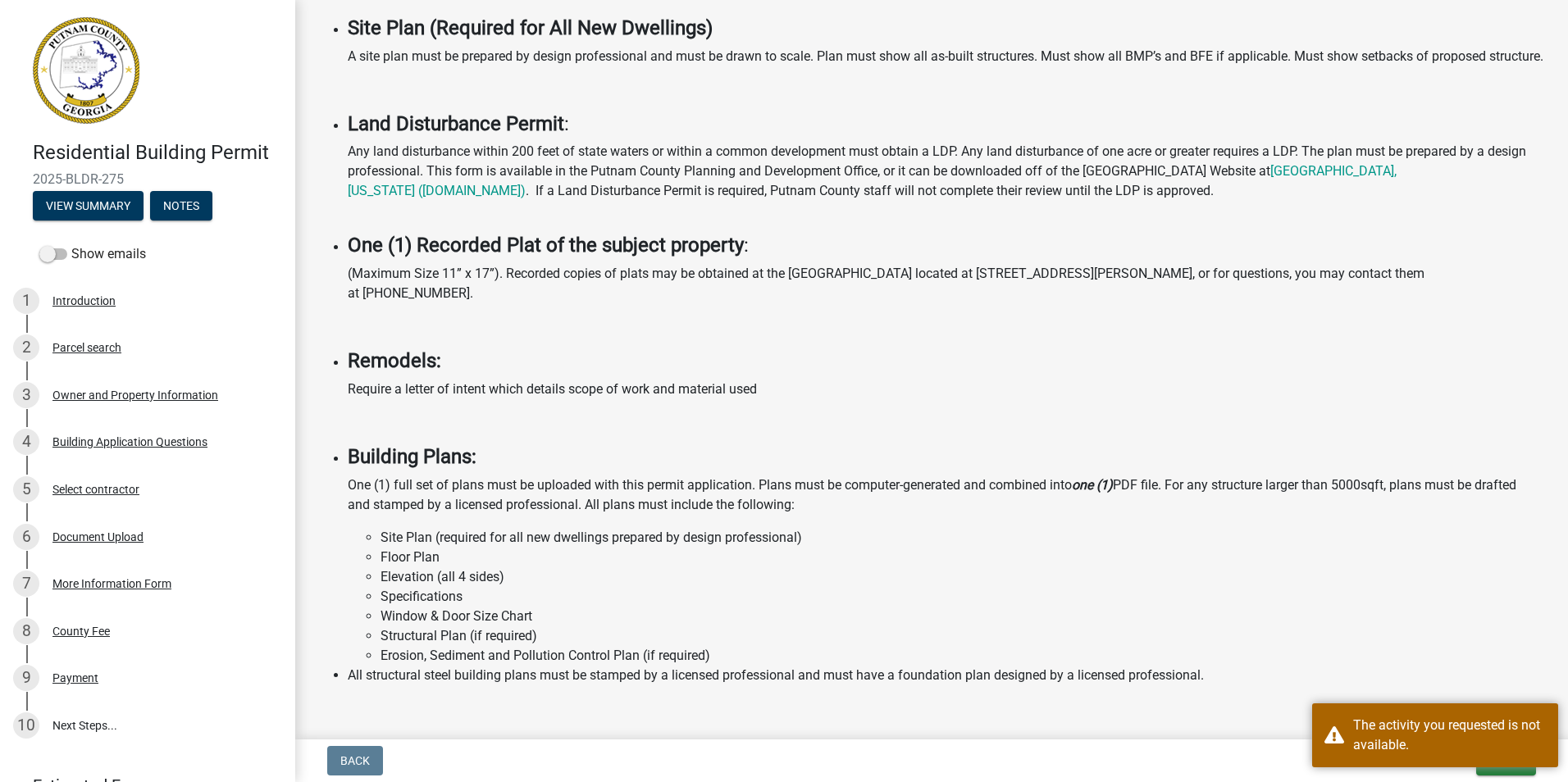
scroll to position [1066, 0]
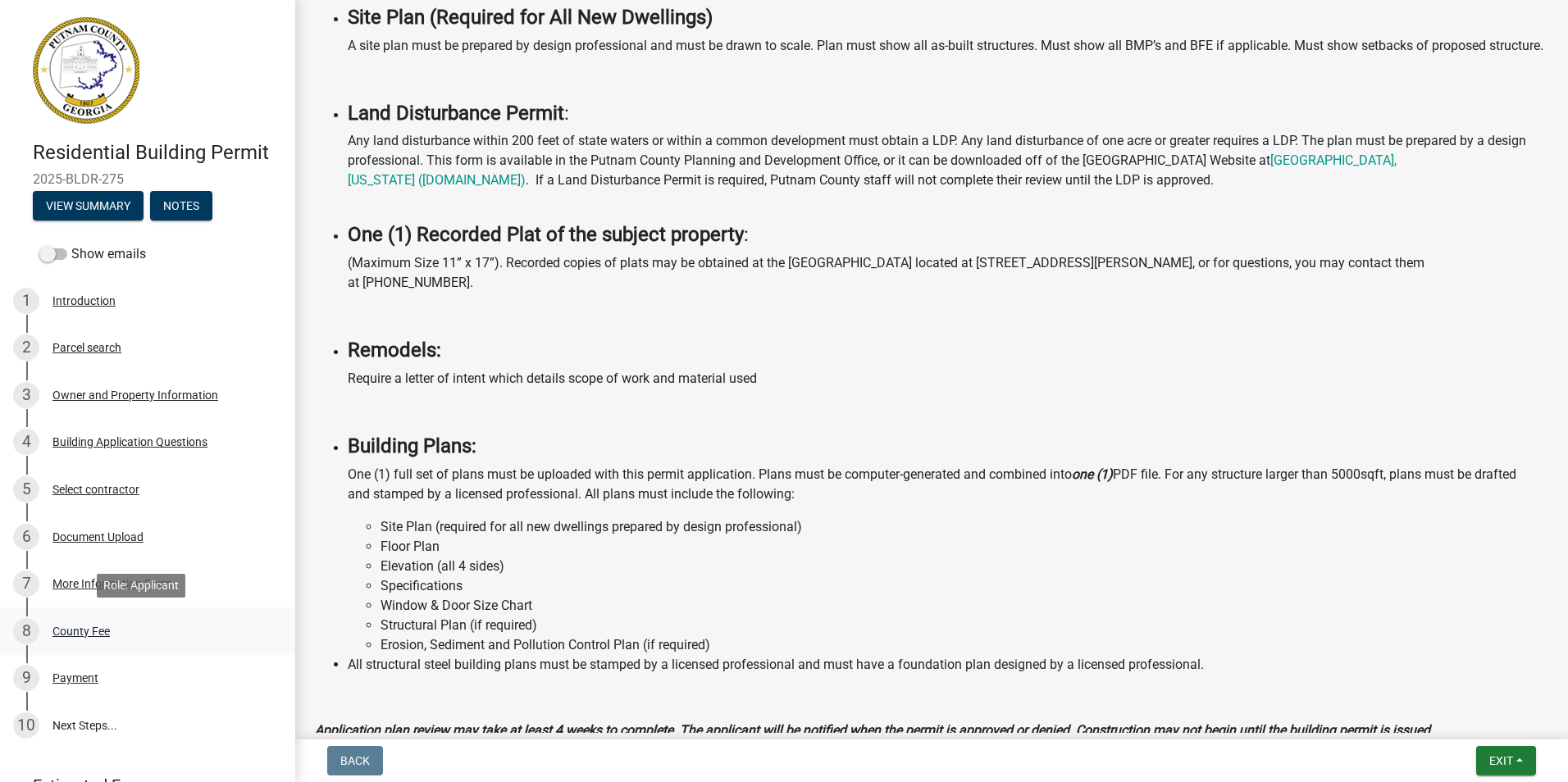
click at [107, 635] on div "County Fee" at bounding box center [80, 631] width 57 height 12
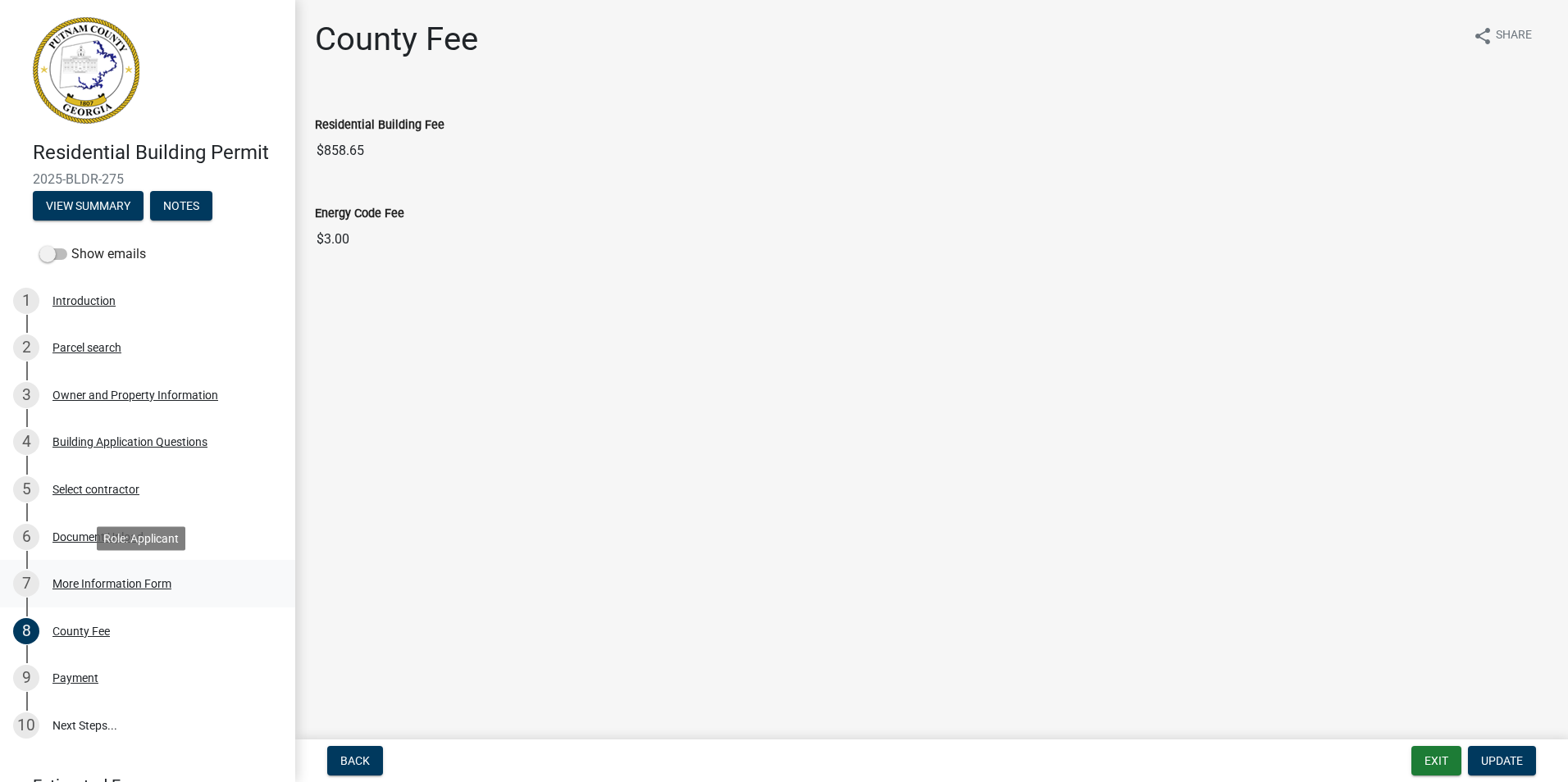
click at [93, 584] on div "More Information Form" at bounding box center [111, 584] width 119 height 12
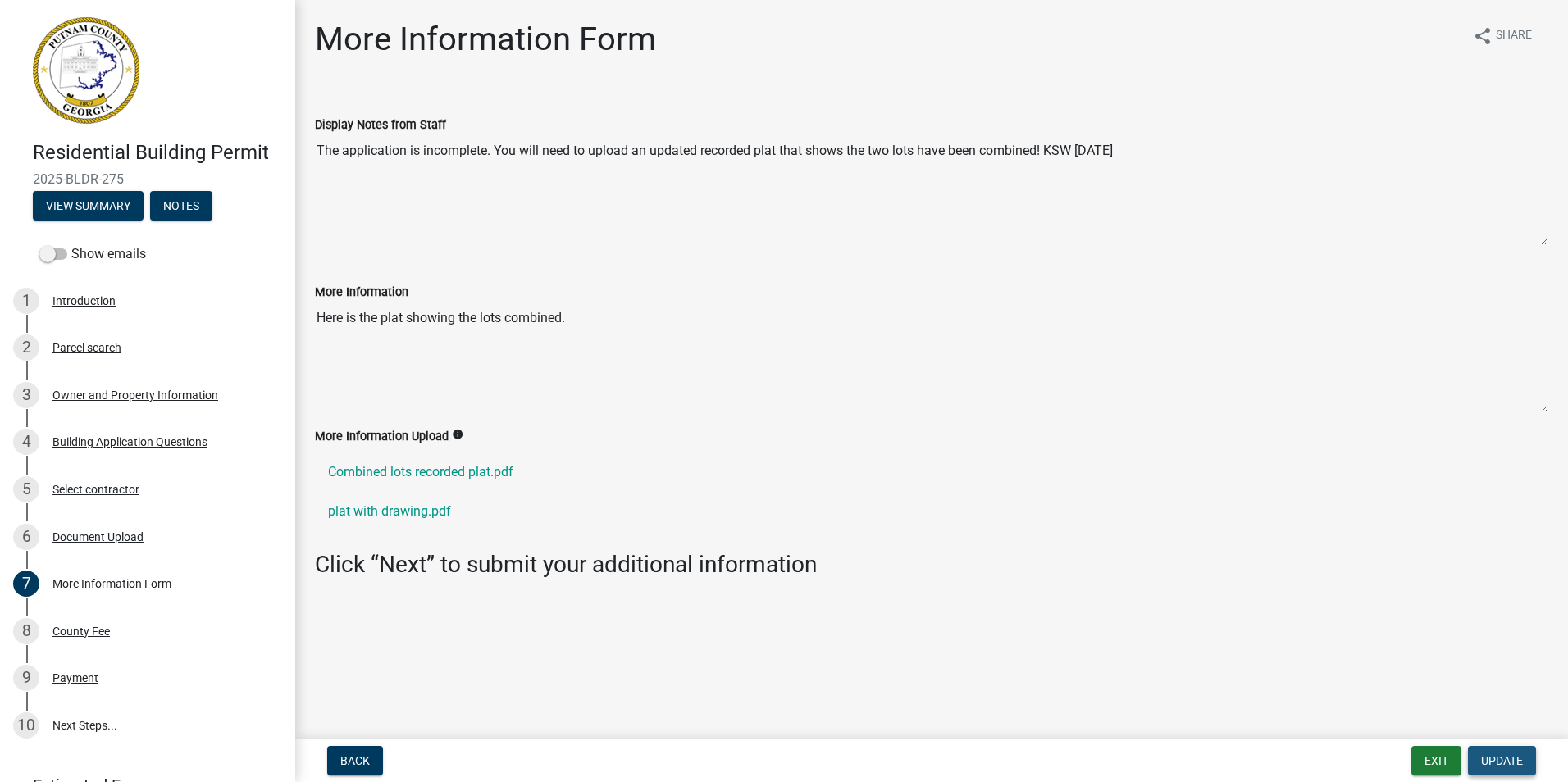
click at [1481, 761] on span "Update" at bounding box center [1501, 761] width 42 height 14
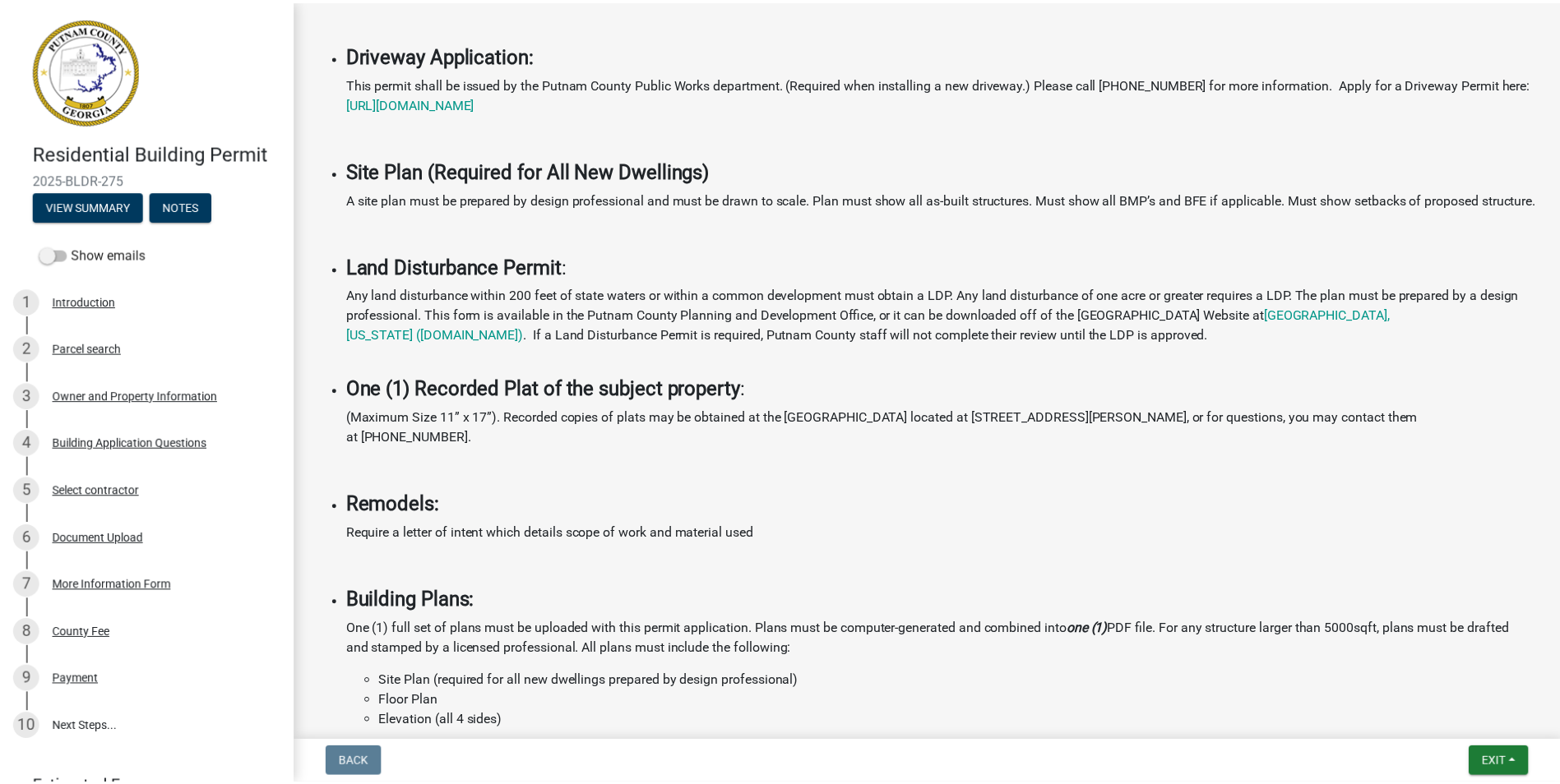
scroll to position [1283, 0]
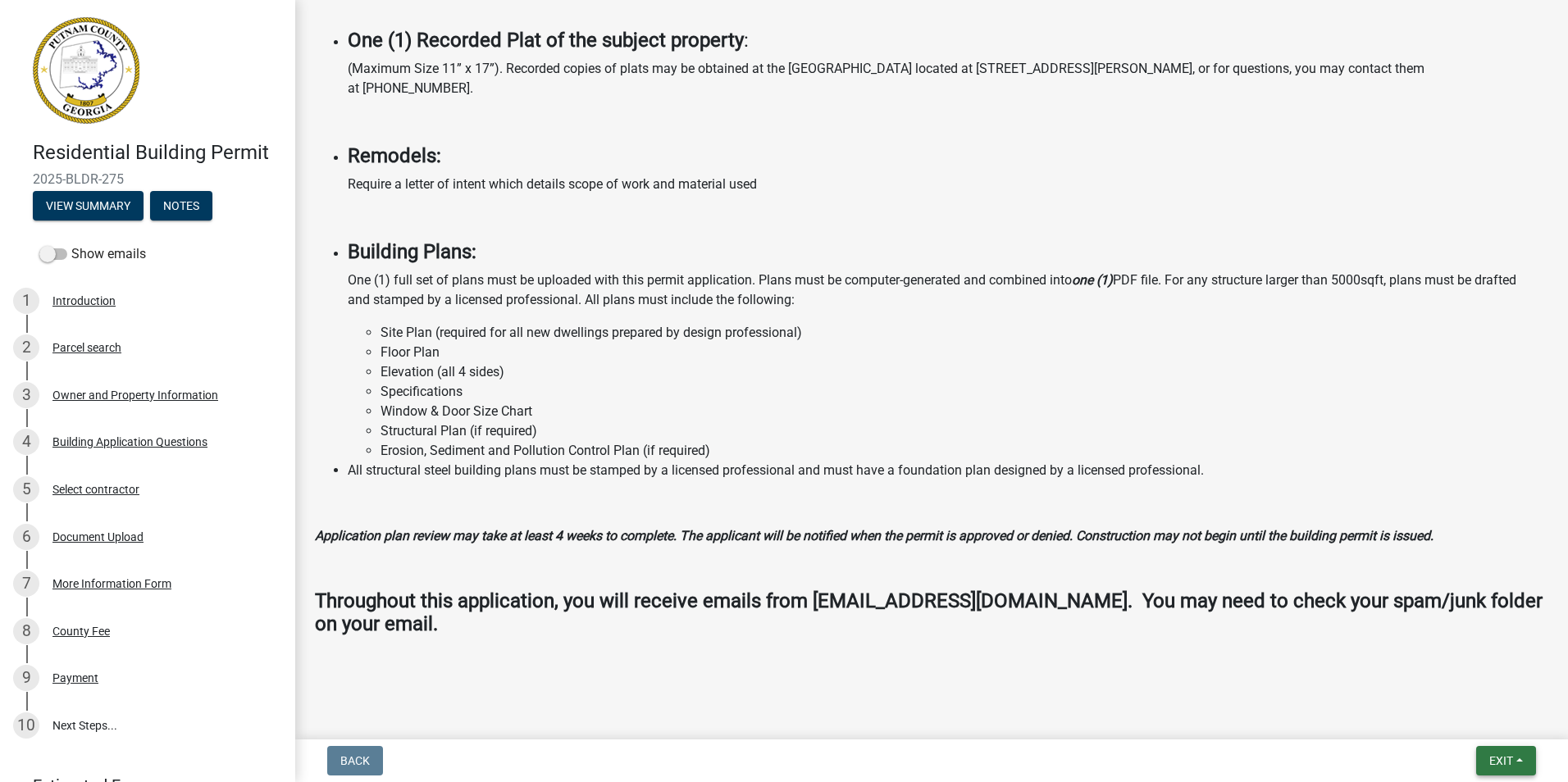
click at [1493, 751] on button "Exit" at bounding box center [1506, 761] width 60 height 30
click at [1485, 729] on button "Save & Exit" at bounding box center [1471, 718] width 131 height 40
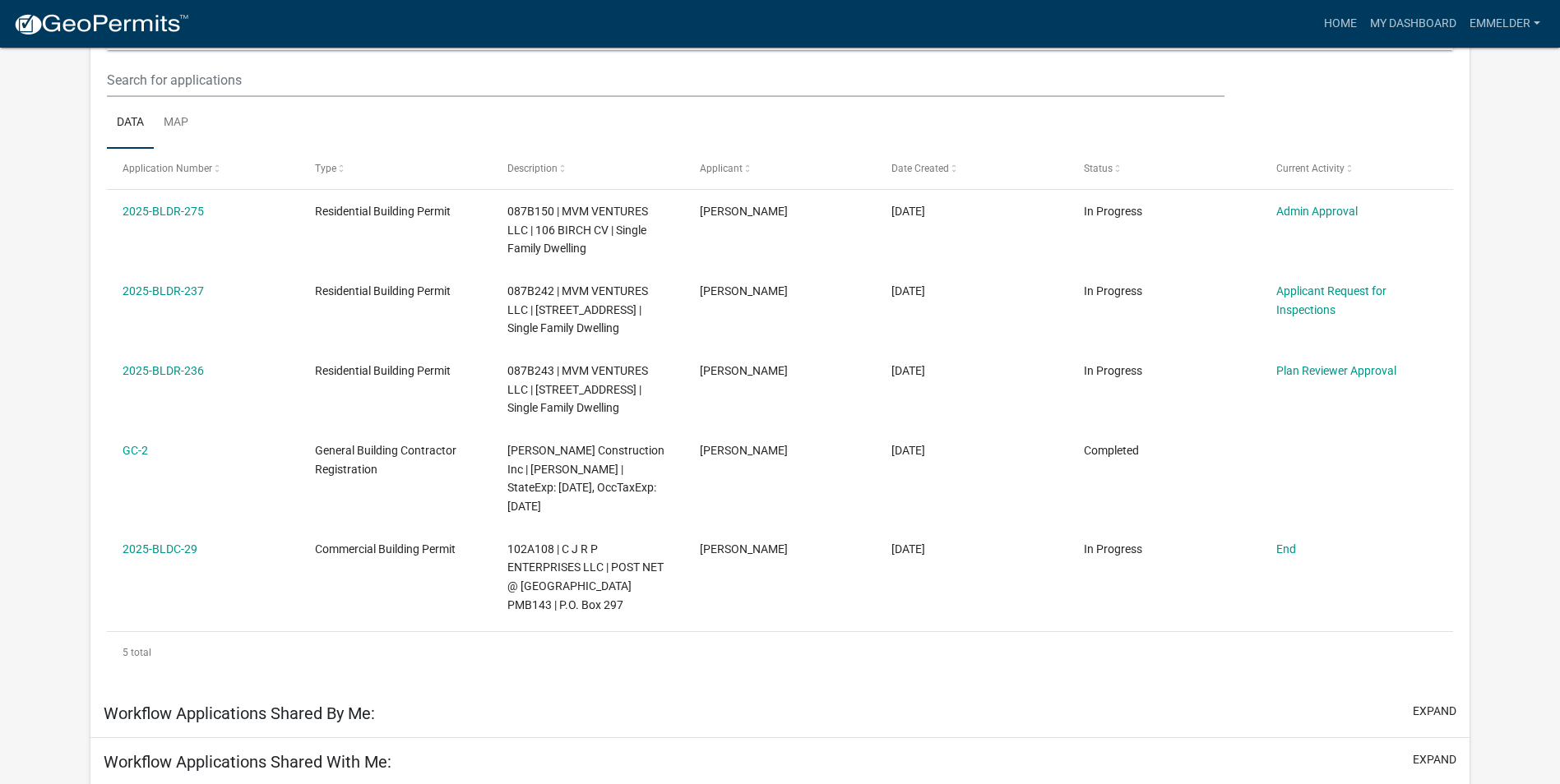
scroll to position [218, 0]
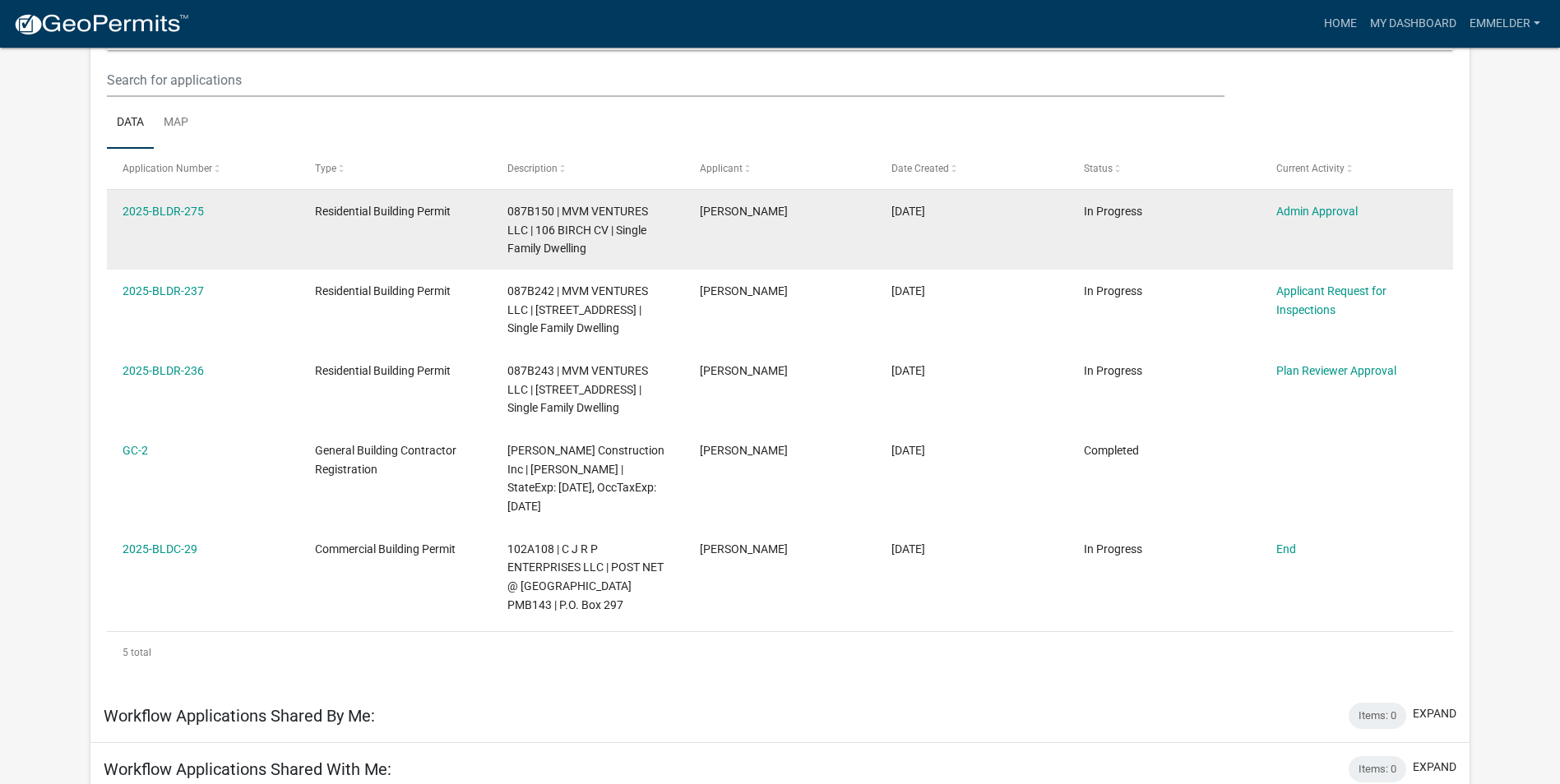
click at [494, 243] on datatable-body-cell "087B150 | MVM VENTURES LLC | 106 BIRCH CV | Single Family Dwelling" at bounding box center [588, 229] width 193 height 79
click at [179, 211] on link "2025-BLDR-275" at bounding box center [164, 211] width 81 height 14
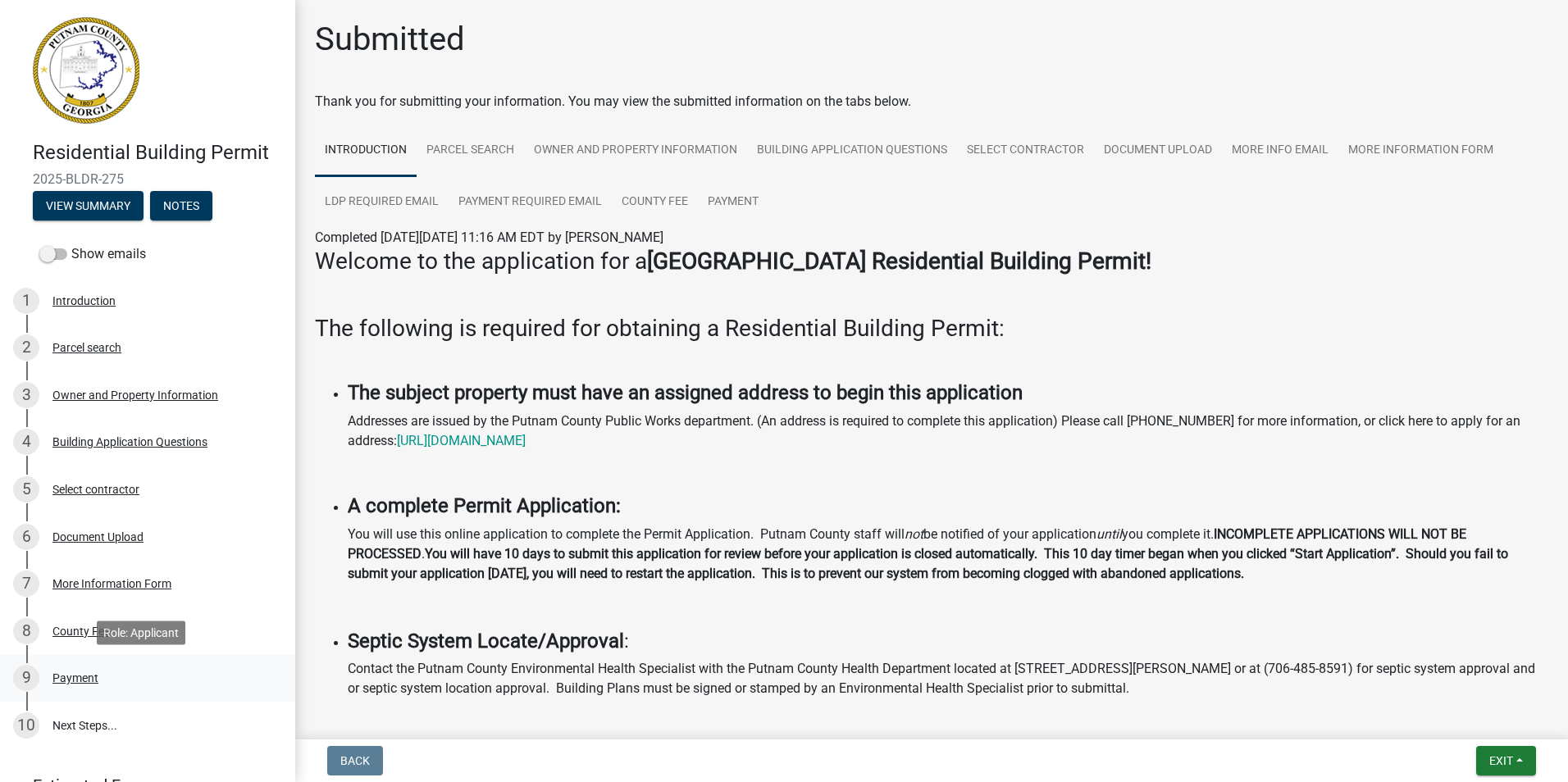
click at [122, 664] on link "9 Payment" at bounding box center [148, 679] width 295 height 47
